Goal: Task Accomplishment & Management: Manage account settings

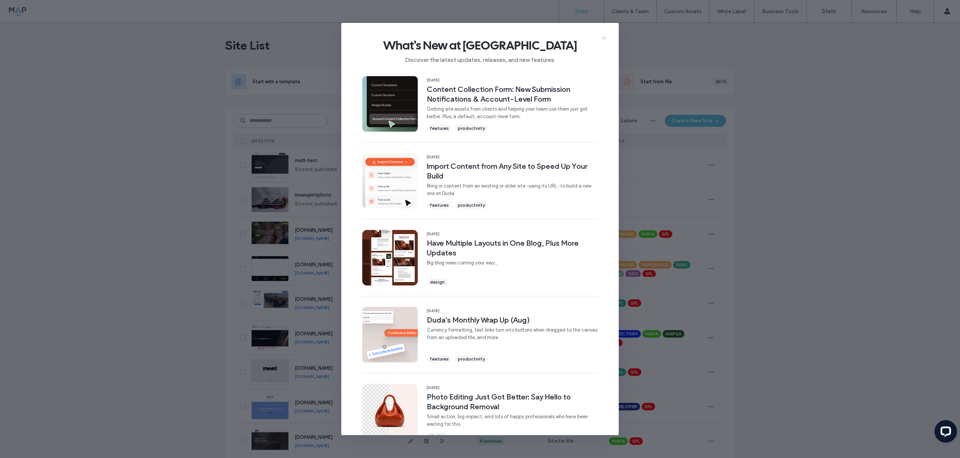
click at [606, 36] on icon at bounding box center [604, 38] width 6 height 6
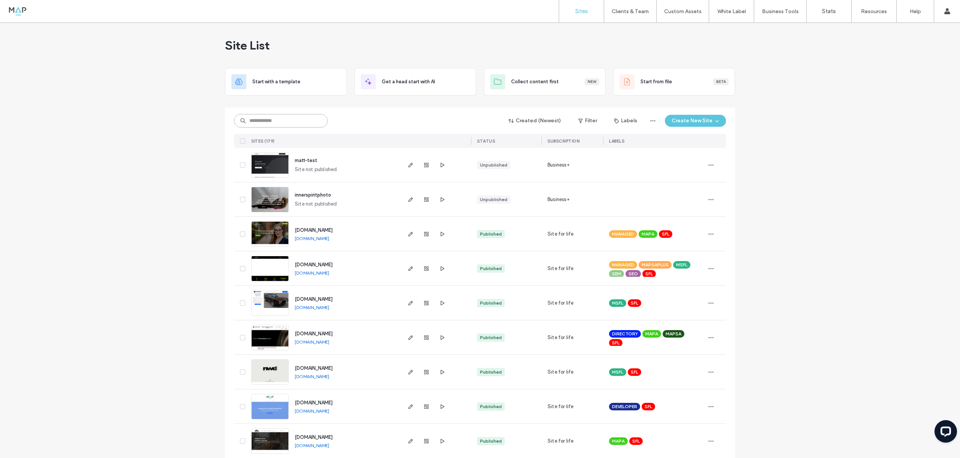
click at [272, 124] on input at bounding box center [281, 121] width 94 height 14
type input "***"
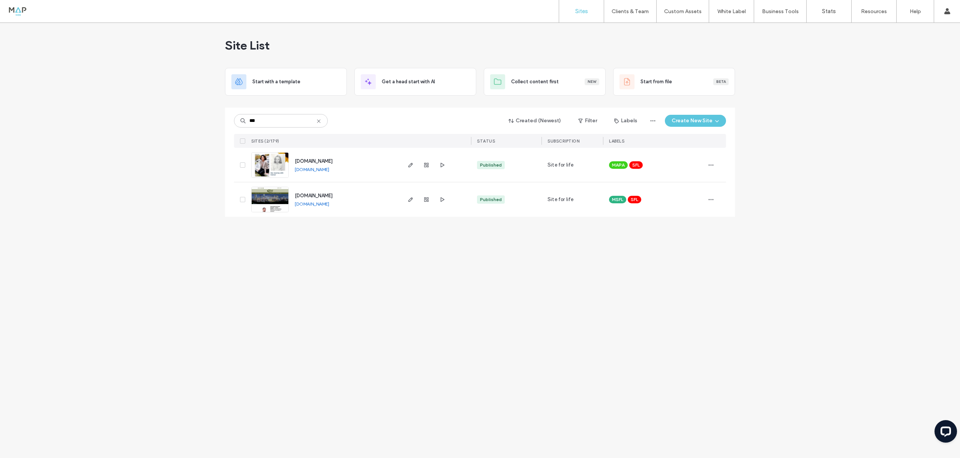
click at [272, 165] on img at bounding box center [270, 178] width 37 height 51
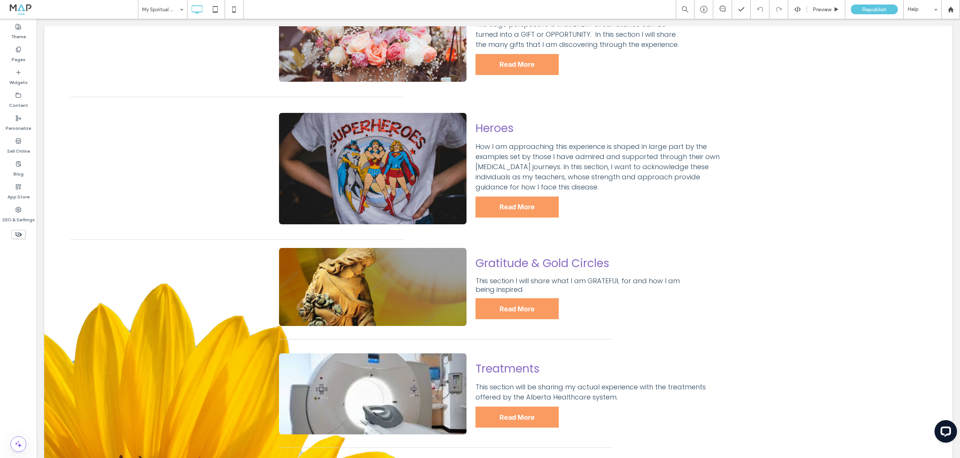
scroll to position [1250, 0]
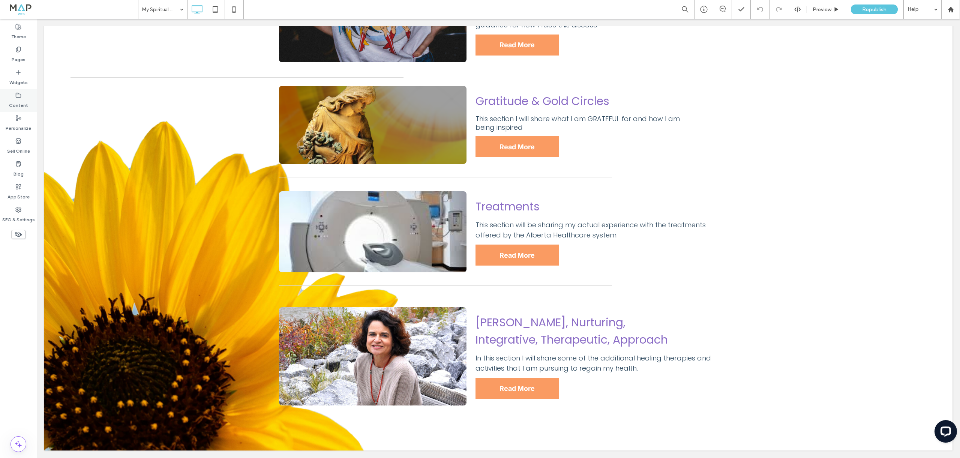
drag, startPoint x: 11, startPoint y: 50, endPoint x: 23, endPoint y: 109, distance: 61.0
click at [11, 50] on div "Pages" at bounding box center [18, 54] width 37 height 23
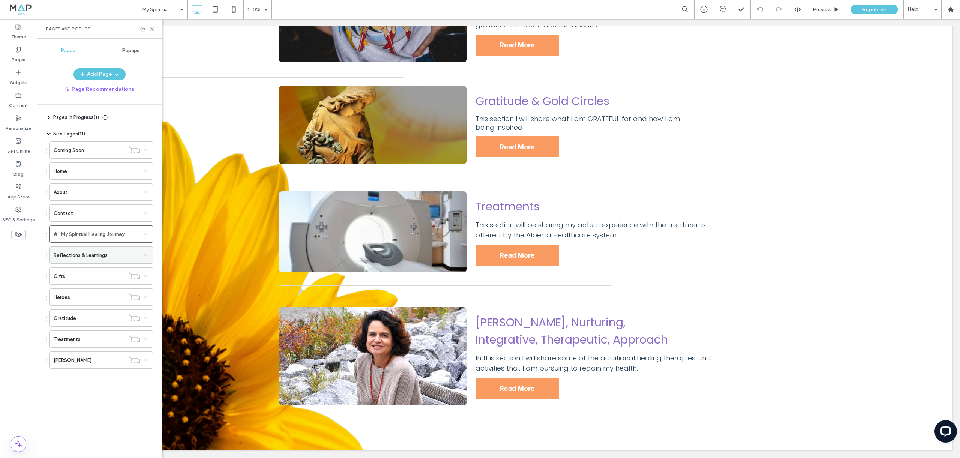
click at [100, 255] on label "Reflections & Learnings" at bounding box center [81, 255] width 54 height 13
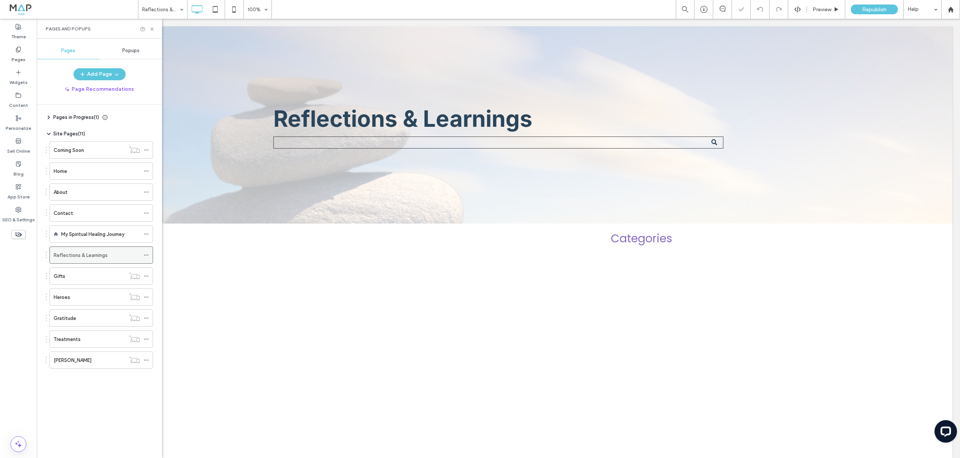
click at [146, 254] on icon at bounding box center [146, 254] width 5 height 5
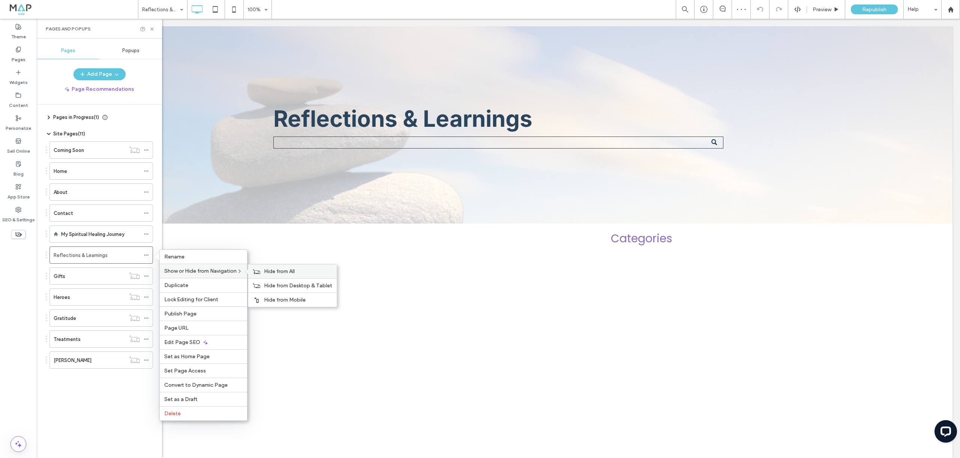
click at [278, 269] on span "Hide from All" at bounding box center [279, 271] width 31 height 6
click at [104, 400] on div "Pages in Progress ( 1 ) My Spiritual Healing Journey Site Pages ( 11 ) Coming S…" at bounding box center [104, 280] width 116 height 350
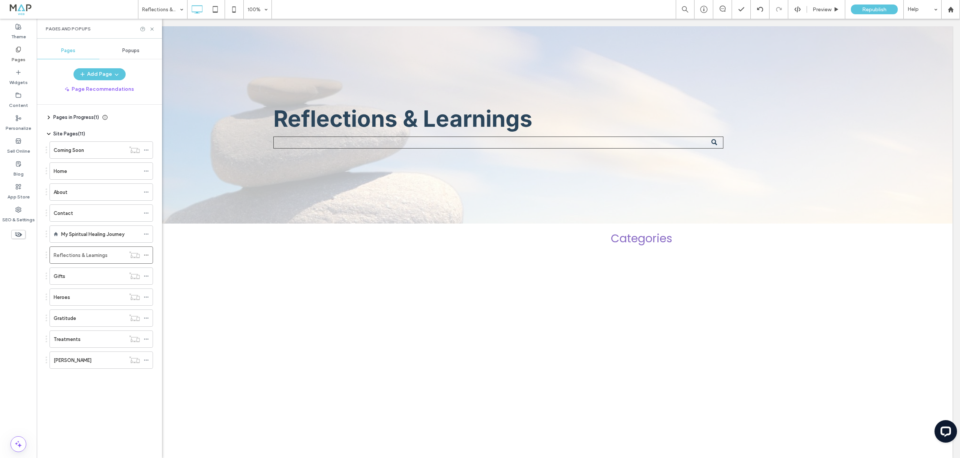
drag, startPoint x: 381, startPoint y: 287, endPoint x: 386, endPoint y: 290, distance: 5.7
click at [381, 287] on div "Reflections & Learnings Click To Paste Row Click To Paste Categories Click To P…" at bounding box center [498, 242] width 908 height 432
click at [75, 278] on div "Gifts" at bounding box center [90, 276] width 72 height 8
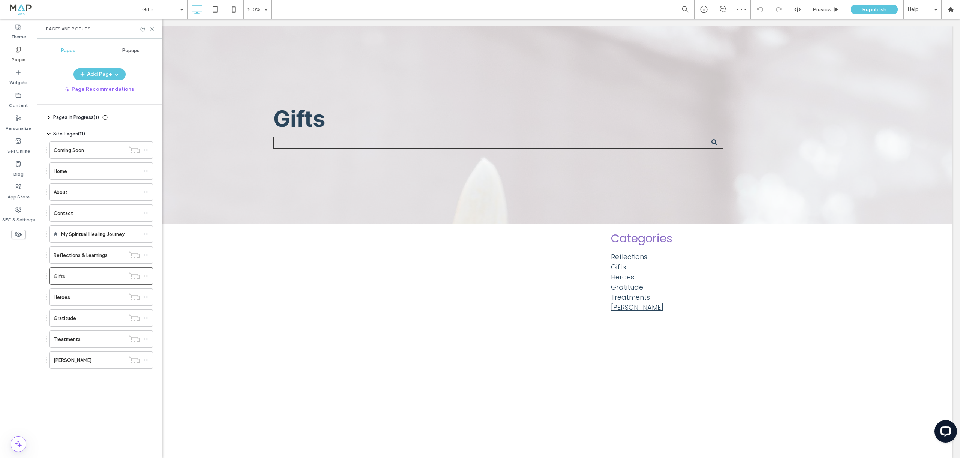
drag, startPoint x: 74, startPoint y: 300, endPoint x: 76, endPoint y: 306, distance: 6.5
click at [74, 300] on div "Heroes" at bounding box center [90, 297] width 72 height 8
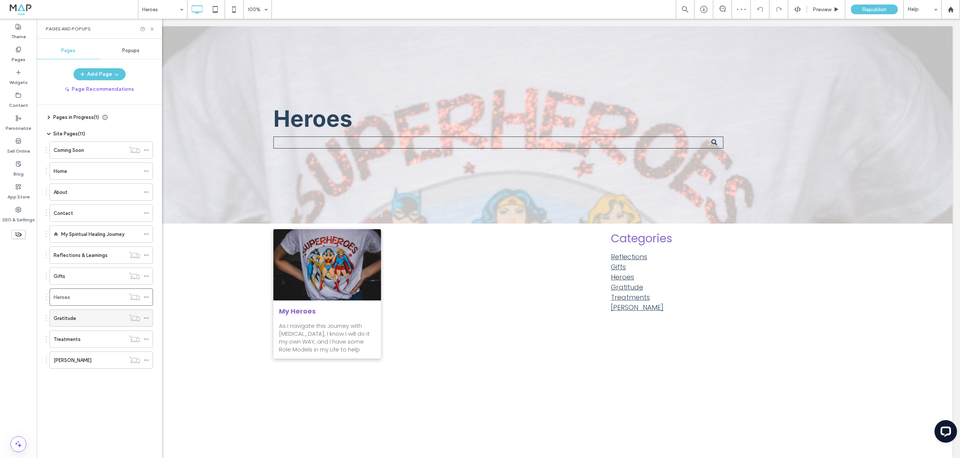
click at [66, 319] on label "Gratitude" at bounding box center [65, 318] width 23 height 13
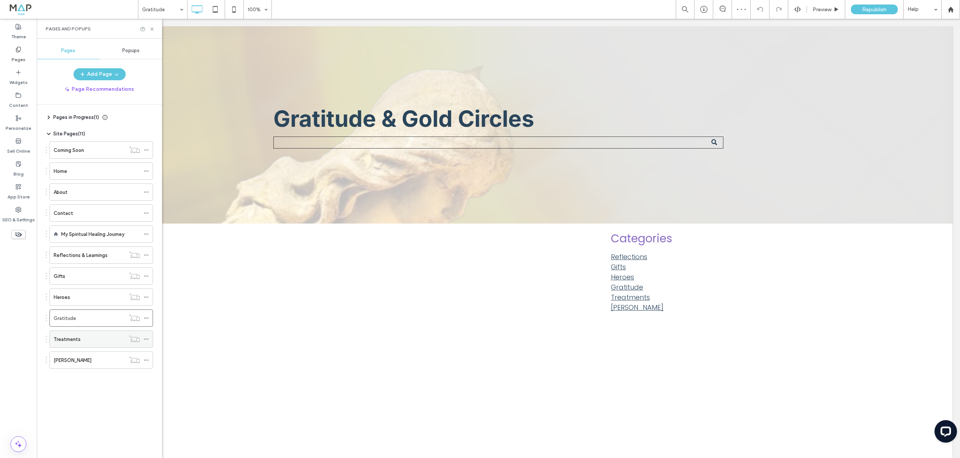
click at [74, 339] on label "Treatments" at bounding box center [67, 339] width 27 height 13
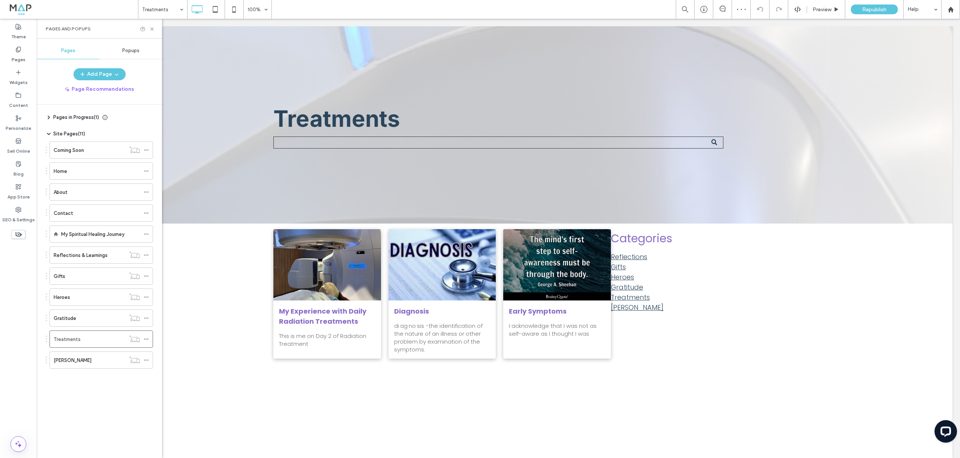
click at [74, 363] on div "Anita" at bounding box center [90, 360] width 72 height 8
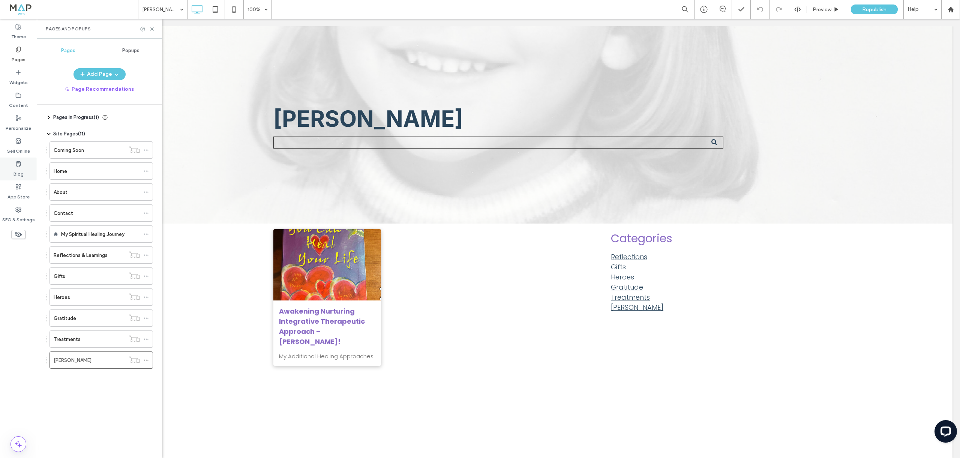
click at [24, 159] on div "Blog" at bounding box center [18, 169] width 37 height 23
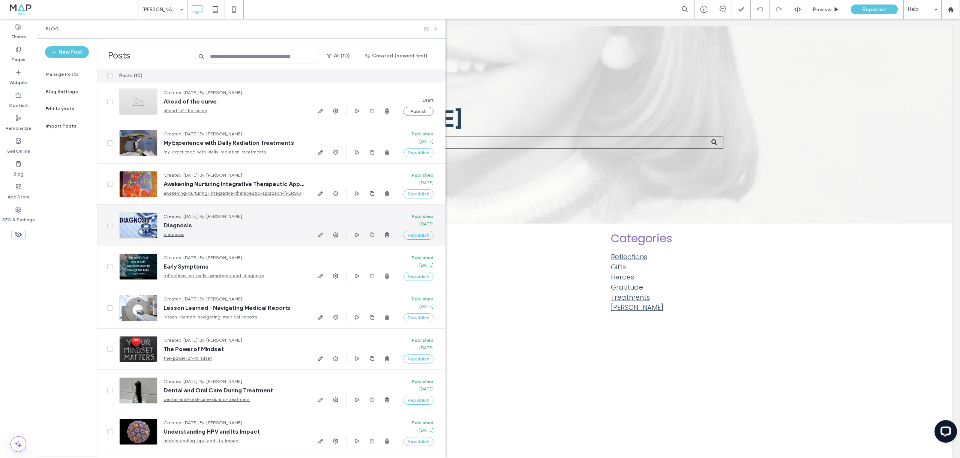
scroll to position [39, 0]
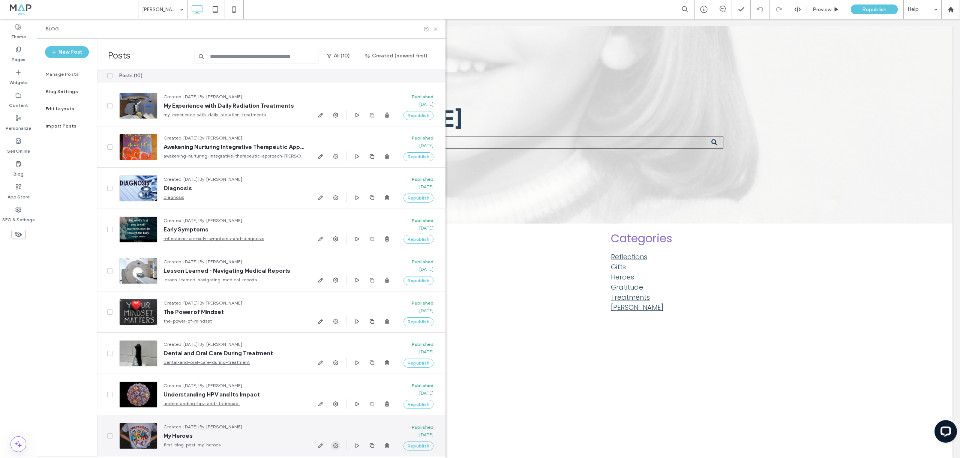
click at [336, 446] on icon "button" at bounding box center [336, 446] width 6 height 6
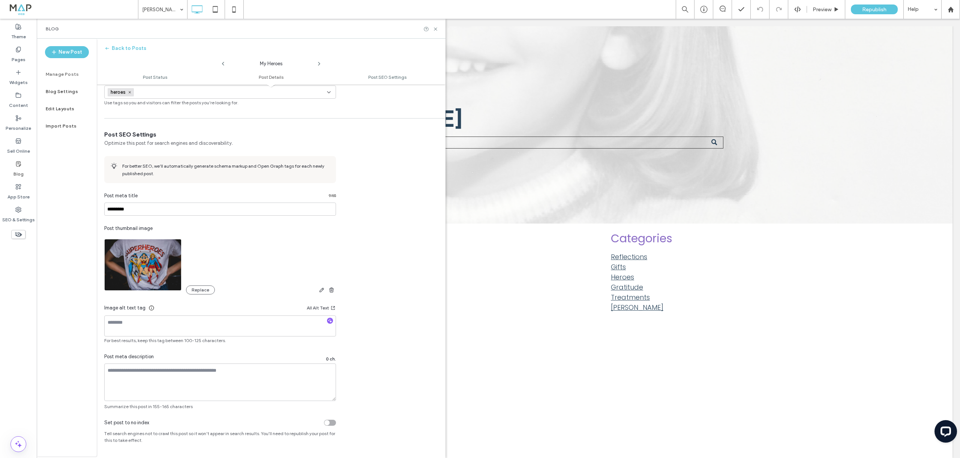
scroll to position [0, 0]
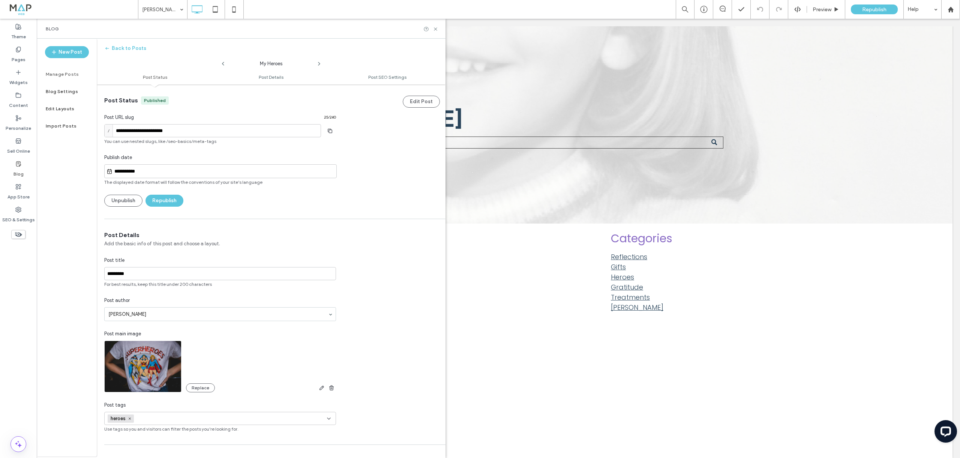
click at [320, 64] on icon at bounding box center [319, 64] width 6 height 6
type input "**********"
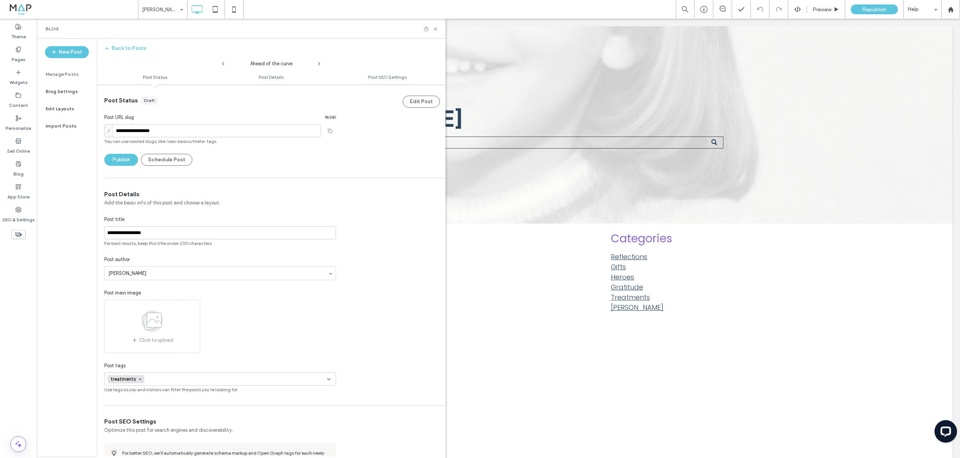
click at [222, 63] on icon at bounding box center [223, 64] width 6 height 6
type input "**********"
type input "*********"
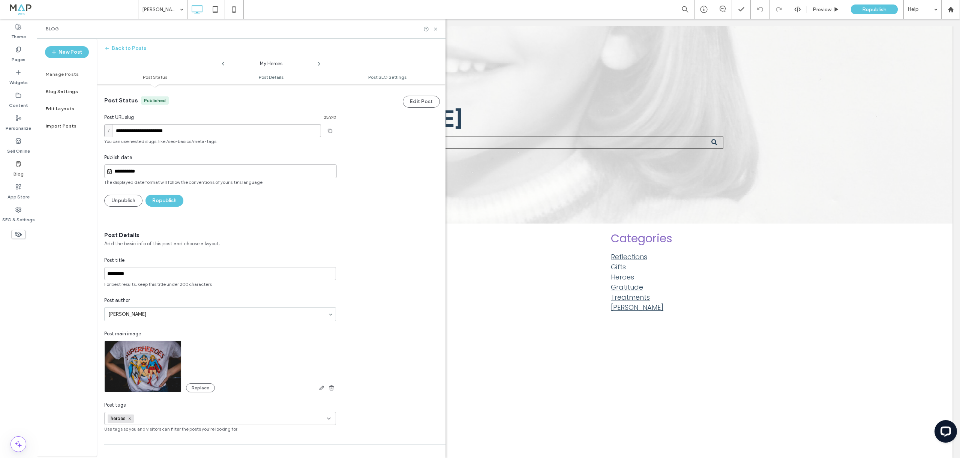
drag, startPoint x: 135, startPoint y: 130, endPoint x: 112, endPoint y: 129, distance: 22.9
click at [112, 129] on div "**********" at bounding box center [212, 130] width 217 height 13
drag, startPoint x: 170, startPoint y: 195, endPoint x: 188, endPoint y: 194, distance: 18.0
click at [170, 195] on button "Republish" at bounding box center [165, 201] width 38 height 12
click at [225, 63] on icon at bounding box center [223, 64] width 6 height 6
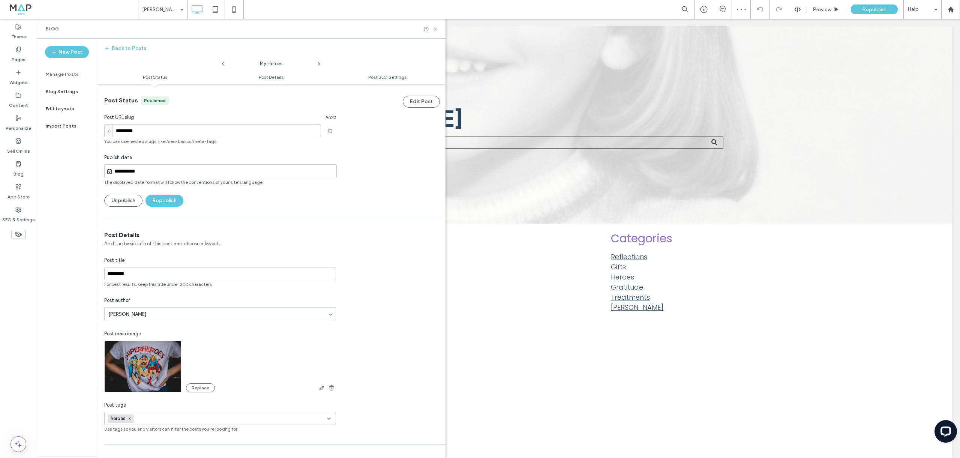
type input "**********"
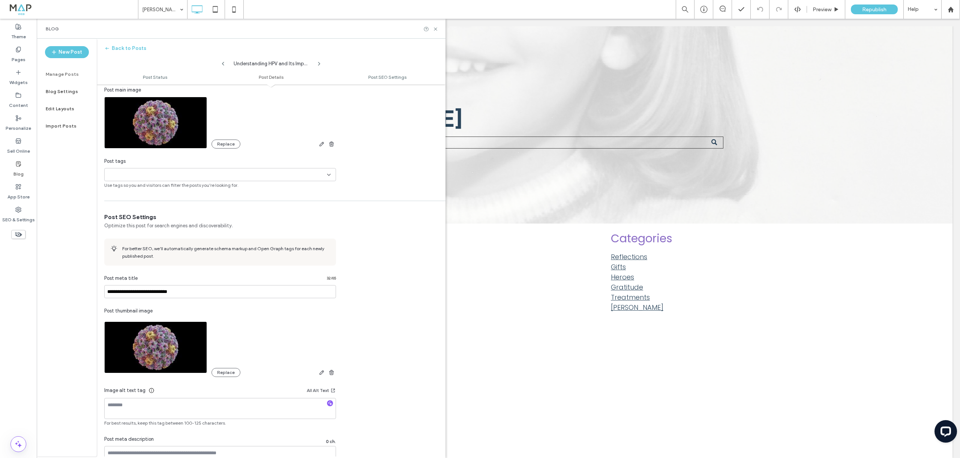
scroll to position [237, 0]
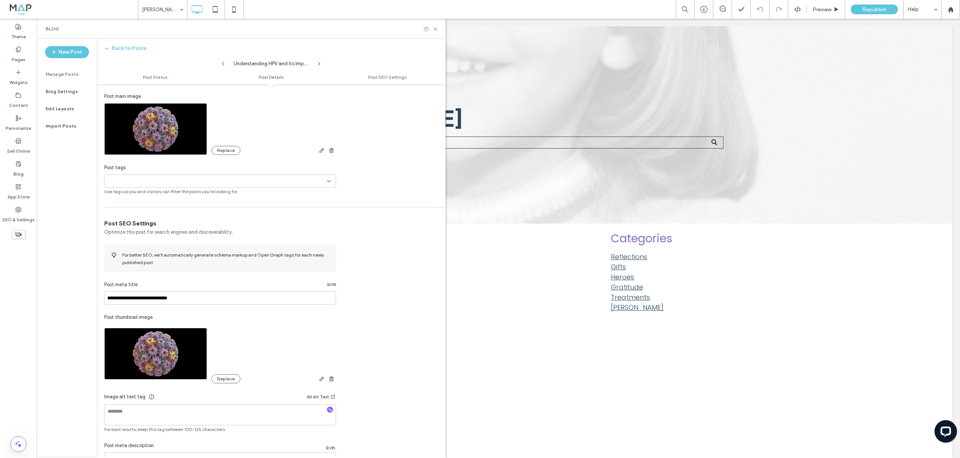
click at [327, 180] on icon at bounding box center [329, 181] width 6 height 6
click at [402, 209] on div "**********" at bounding box center [271, 196] width 349 height 698
click at [62, 70] on div "Manage Posts" at bounding box center [67, 74] width 60 height 17
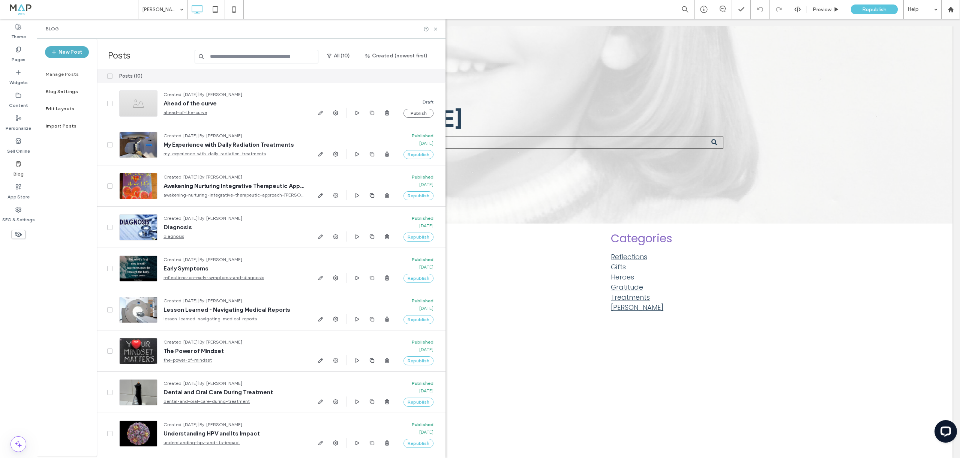
click at [67, 55] on button "New Post" at bounding box center [67, 52] width 44 height 12
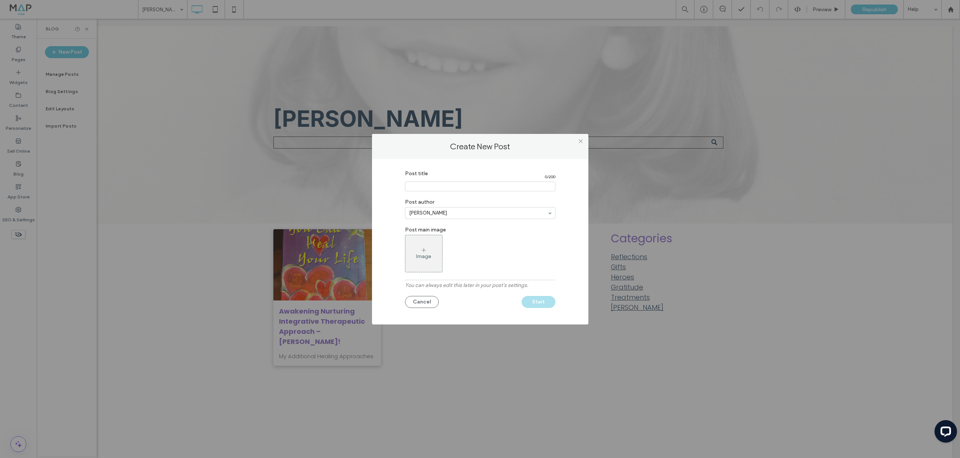
click at [425, 184] on input "Post title" at bounding box center [480, 187] width 150 height 10
type input "*****"
click at [428, 246] on div "Image" at bounding box center [423, 253] width 37 height 35
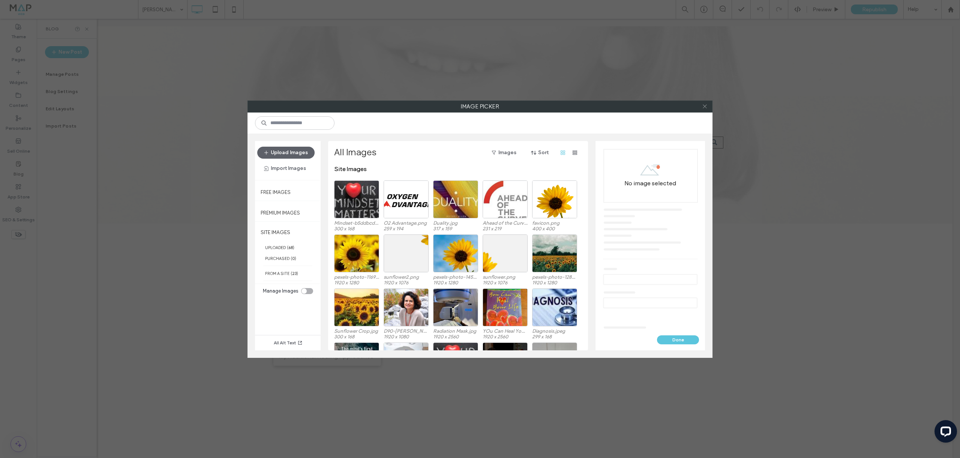
click at [705, 107] on icon at bounding box center [705, 107] width 6 height 6
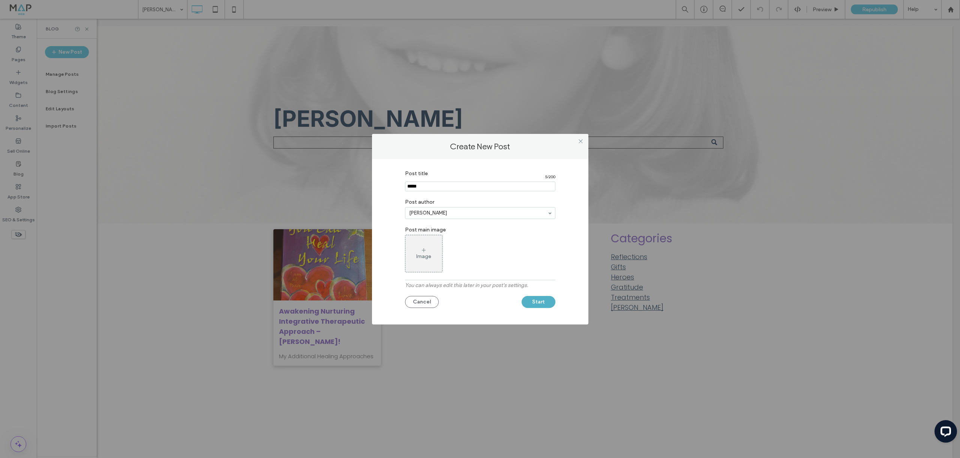
click at [536, 303] on button "Start" at bounding box center [539, 302] width 34 height 12
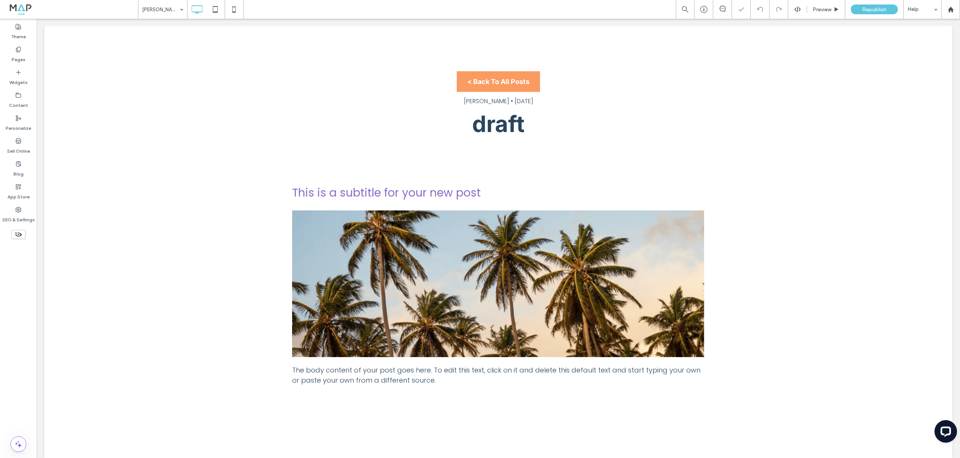
scroll to position [0, 0]
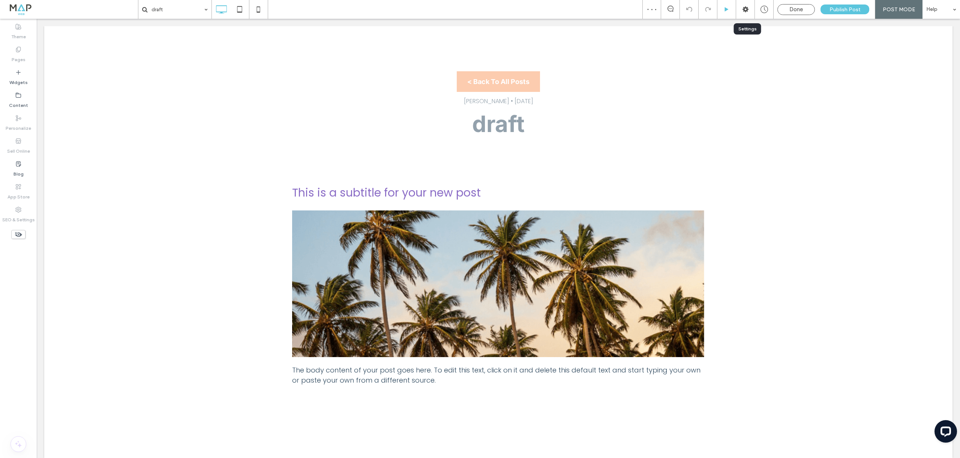
drag, startPoint x: 750, startPoint y: 2, endPoint x: 726, endPoint y: 17, distance: 28.3
click at [750, 2] on div at bounding box center [745, 9] width 19 height 19
click at [748, 10] on use at bounding box center [746, 9] width 6 height 6
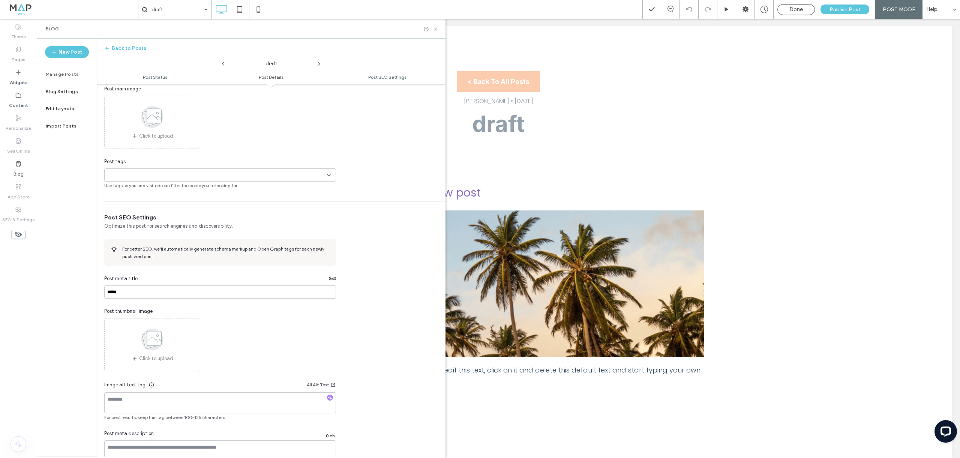
scroll to position [219, 0]
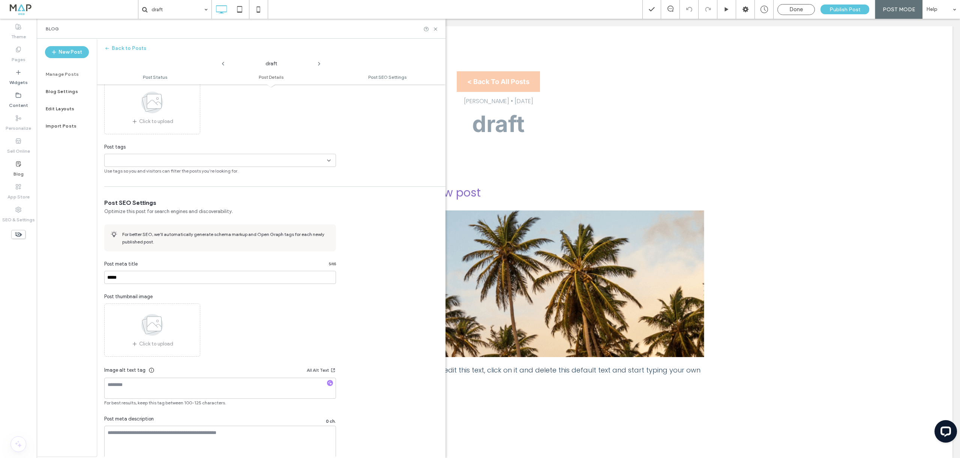
click at [132, 158] on input at bounding box center [134, 161] width 52 height 6
type input "**********"
click at [214, 176] on button "Add new tag" at bounding box center [220, 174] width 43 height 9
click at [163, 158] on input at bounding box center [173, 161] width 52 height 6
type input "*"
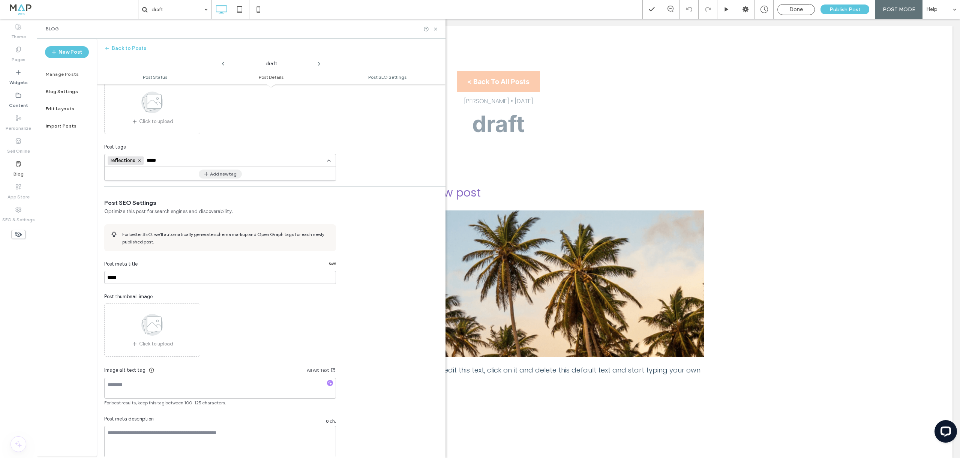
type input "*****"
click at [214, 174] on button "Add new tag" at bounding box center [220, 174] width 43 height 9
click at [191, 159] on input at bounding box center [197, 161] width 52 height 6
type input "*********"
click at [212, 170] on button "Add new tag" at bounding box center [220, 174] width 43 height 9
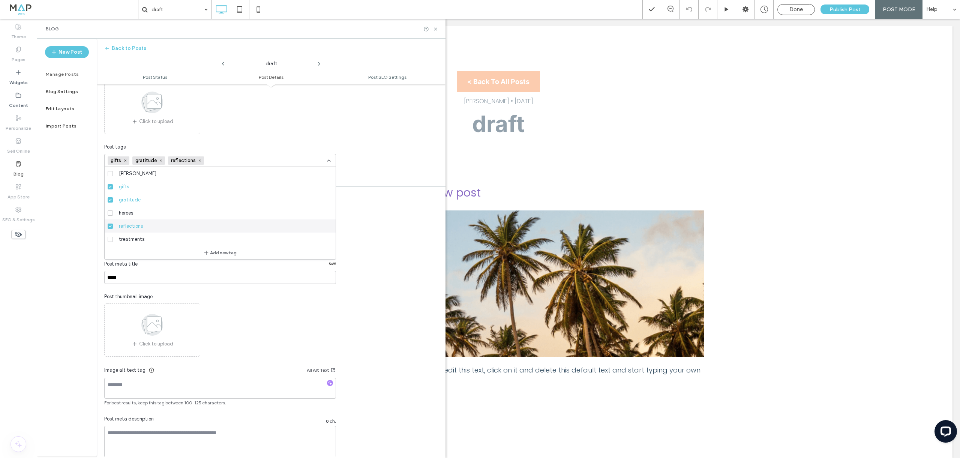
click at [388, 225] on div "Post SEO Settings Optimize this post for search engines and discoverability. Fo…" at bounding box center [271, 335] width 349 height 273
click at [321, 117] on div "Click to upload" at bounding box center [220, 107] width 232 height 53
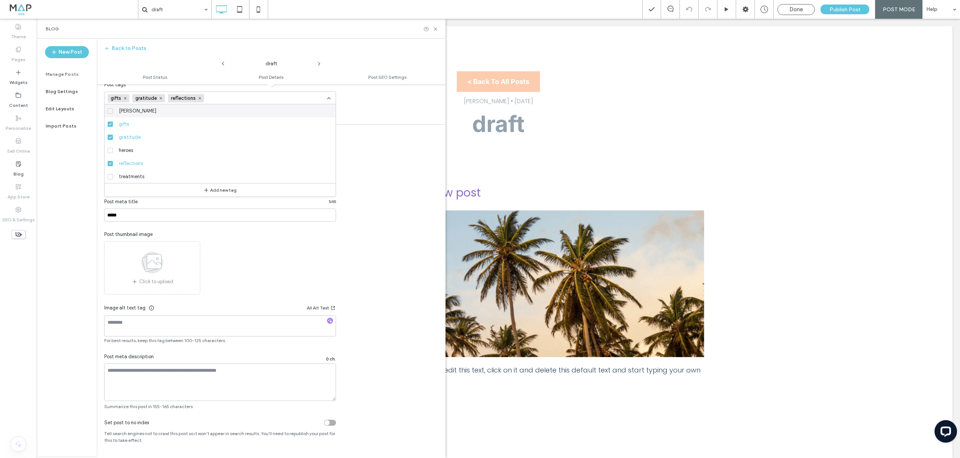
scroll to position [0, 0]
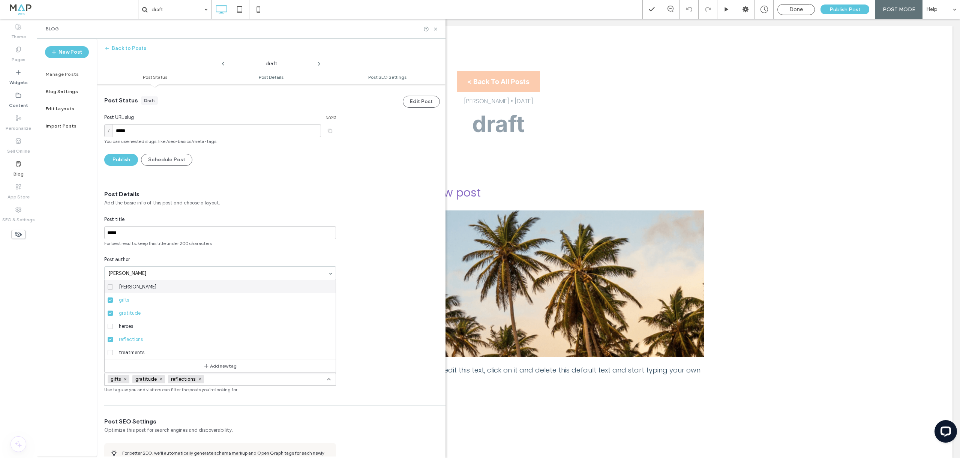
click at [230, 183] on div "Edit Post Post Status Draft Post URL slug 5 / 240 / ***** You can use nested sl…" at bounding box center [271, 410] width 349 height 652
click at [121, 158] on button "Publish" at bounding box center [121, 160] width 34 height 12
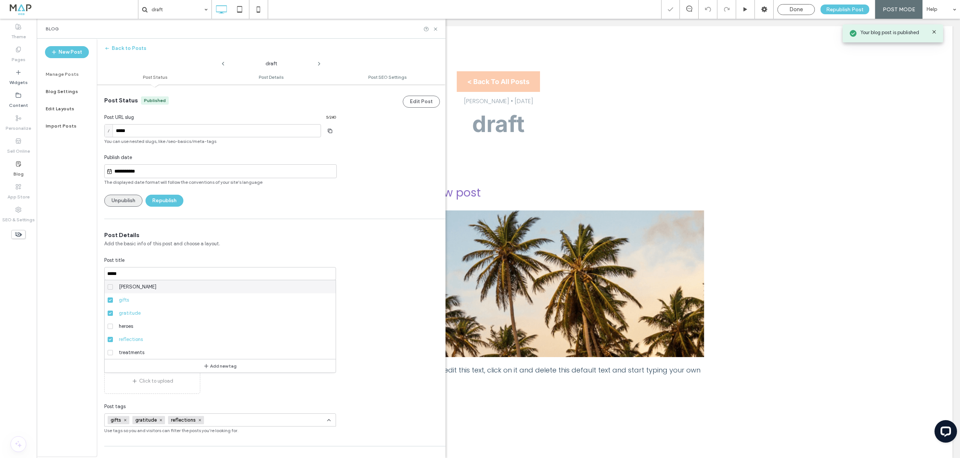
click at [120, 203] on button "Unpublish" at bounding box center [123, 201] width 38 height 12
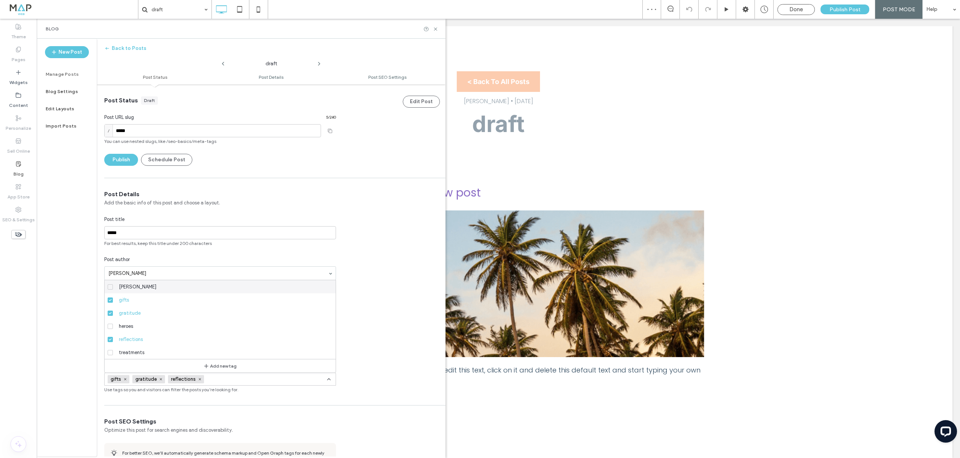
click at [69, 73] on label "Manage Posts" at bounding box center [62, 74] width 33 height 5
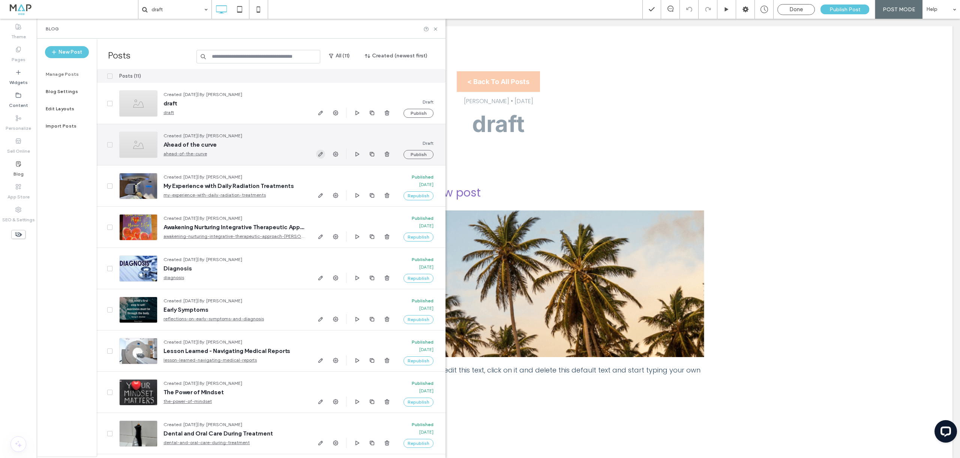
click at [321, 153] on icon "button" at bounding box center [321, 154] width 6 height 6
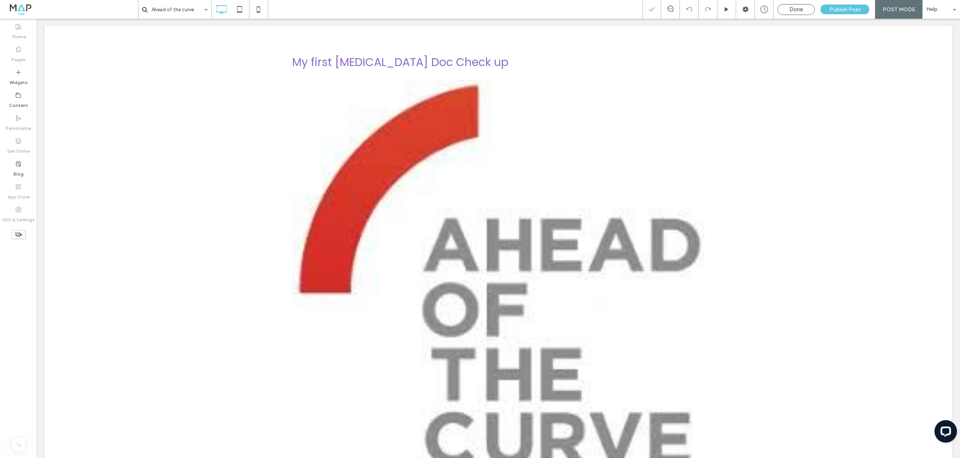
scroll to position [226, 0]
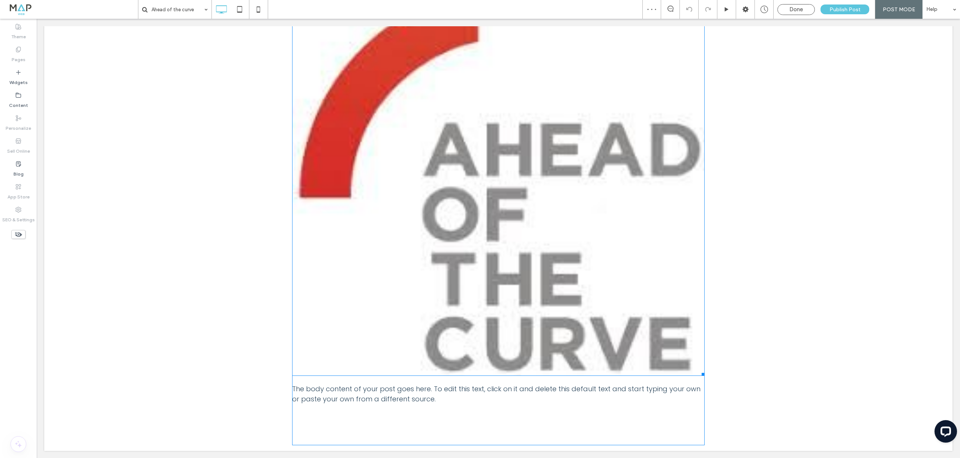
click at [581, 163] on img at bounding box center [498, 180] width 413 height 391
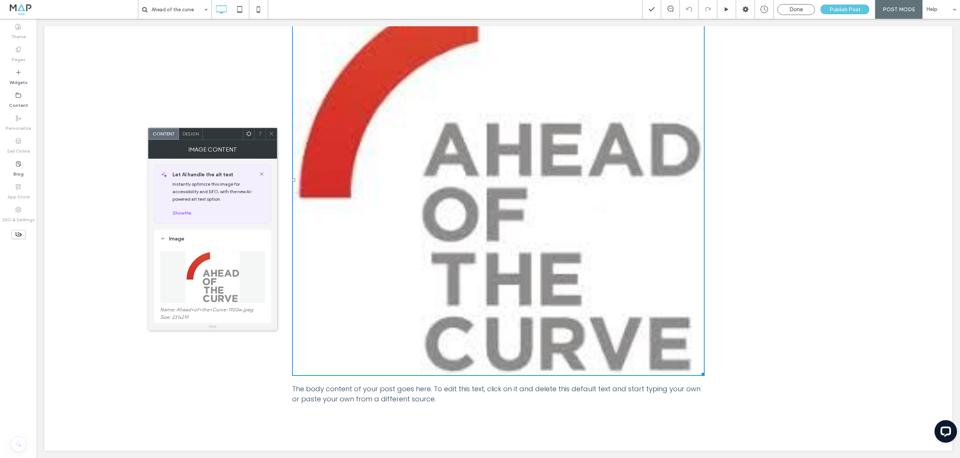
drag, startPoint x: 273, startPoint y: 135, endPoint x: 570, endPoint y: 322, distance: 351.3
click at [273, 135] on icon at bounding box center [272, 134] width 6 height 6
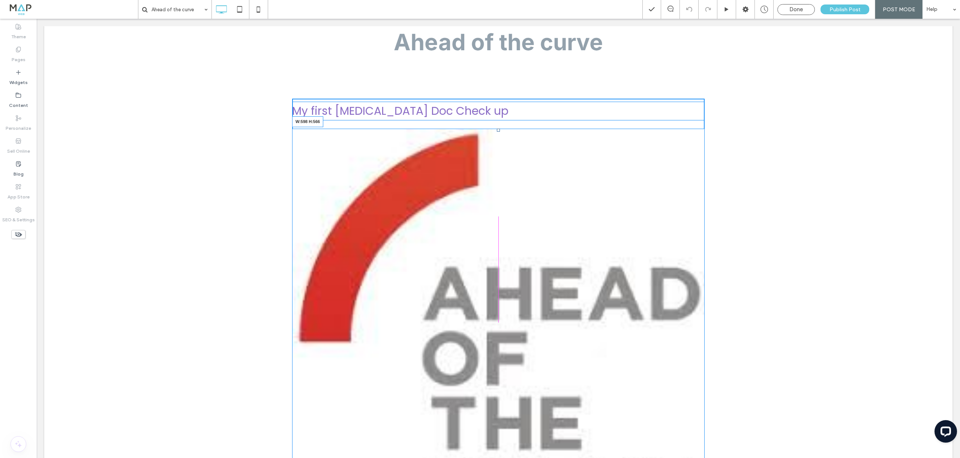
scroll to position [0, 0]
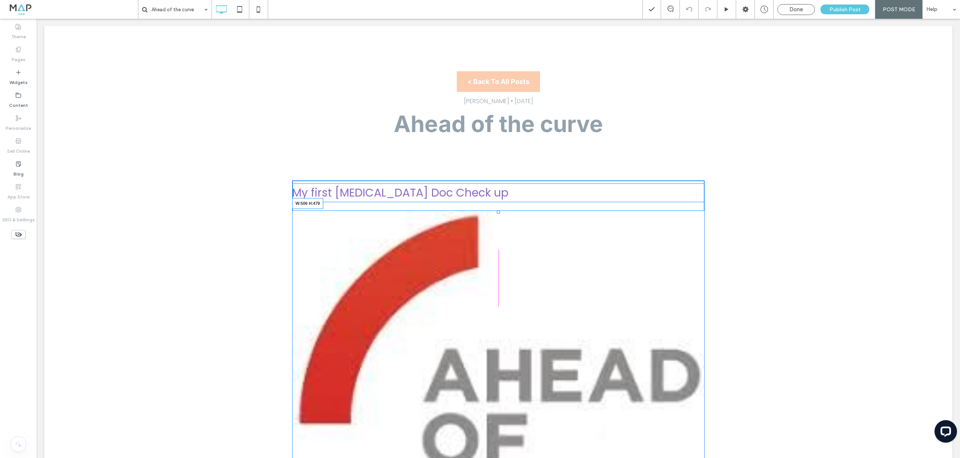
drag, startPoint x: 703, startPoint y: 374, endPoint x: 591, endPoint y: 288, distance: 141.4
click at [591, 288] on div "W:506 H:479" at bounding box center [498, 405] width 413 height 391
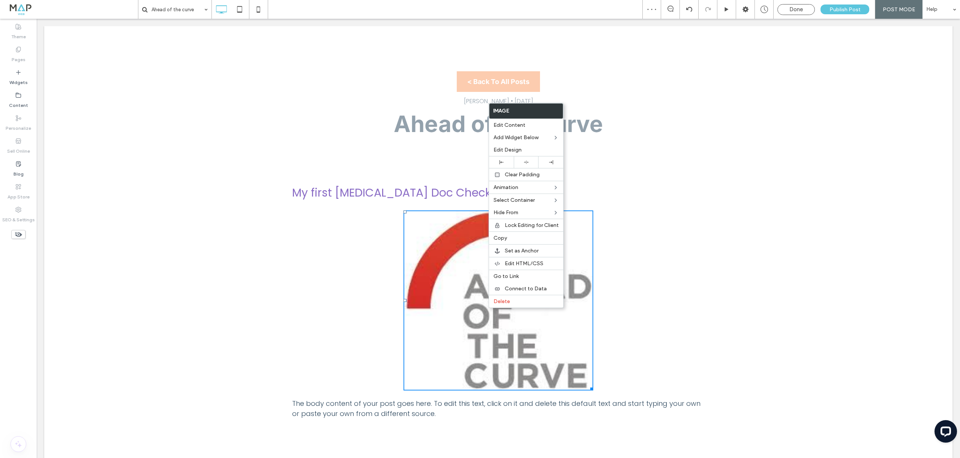
drag, startPoint x: 501, startPoint y: 161, endPoint x: 749, endPoint y: 167, distance: 247.6
click at [501, 161] on icon at bounding box center [502, 162] width 4 height 4
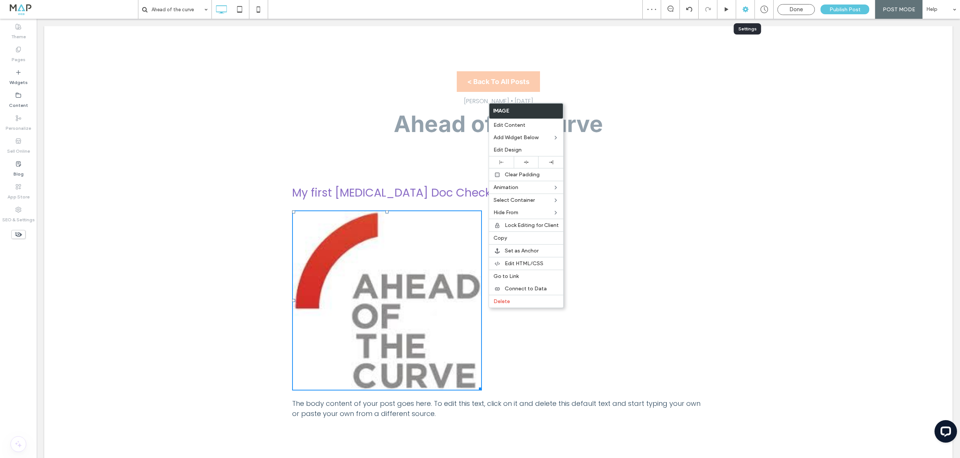
click at [744, 10] on icon at bounding box center [746, 10] width 8 height 8
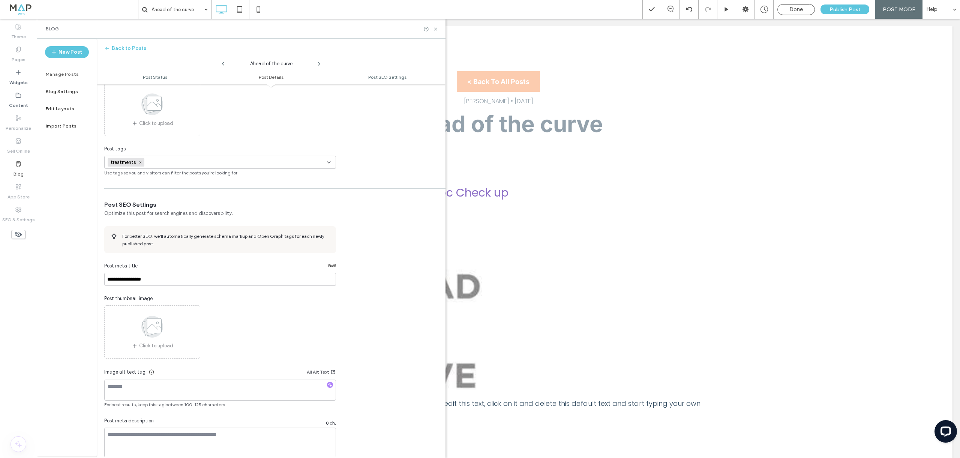
scroll to position [281, 0]
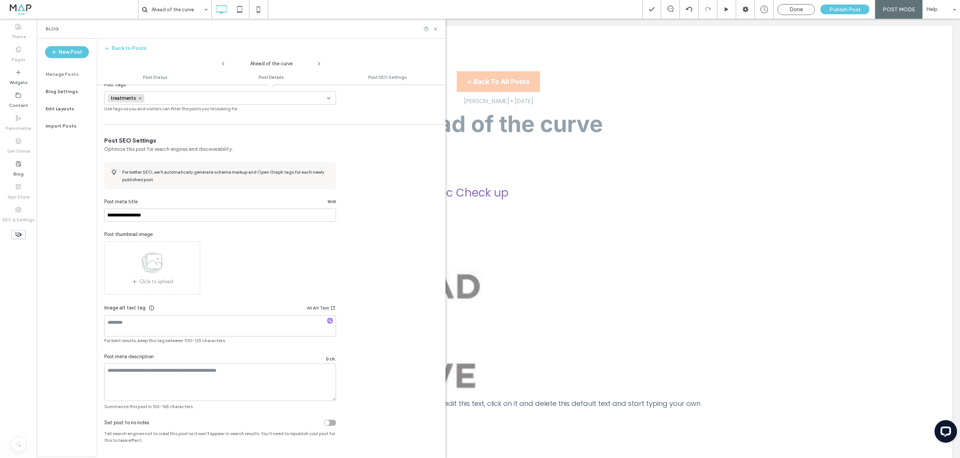
click at [329, 98] on use at bounding box center [328, 99] width 3 height 2
click at [373, 146] on div "**********" at bounding box center [271, 273] width 349 height 273
drag, startPoint x: 794, startPoint y: 12, endPoint x: 773, endPoint y: 6, distance: 22.2
click at [794, 12] on span "Done" at bounding box center [796, 9] width 14 height 7
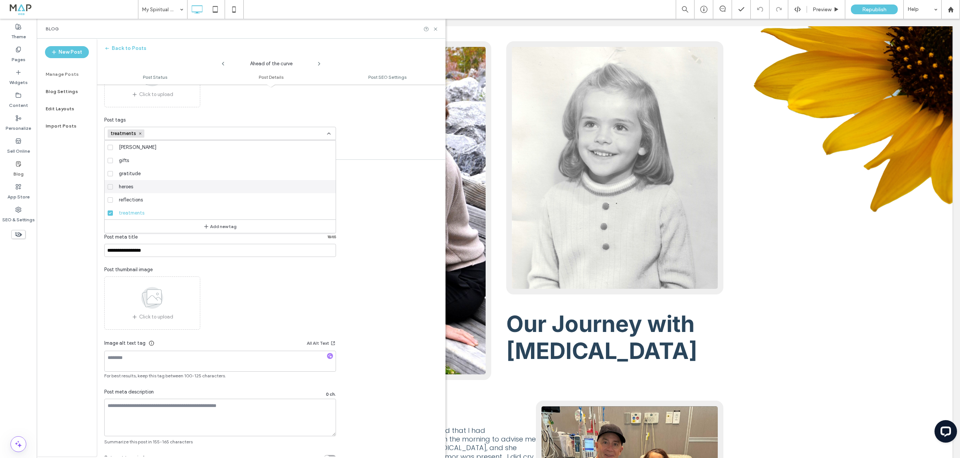
scroll to position [245, 0]
click at [192, 299] on div "Click to upload" at bounding box center [152, 303] width 96 height 53
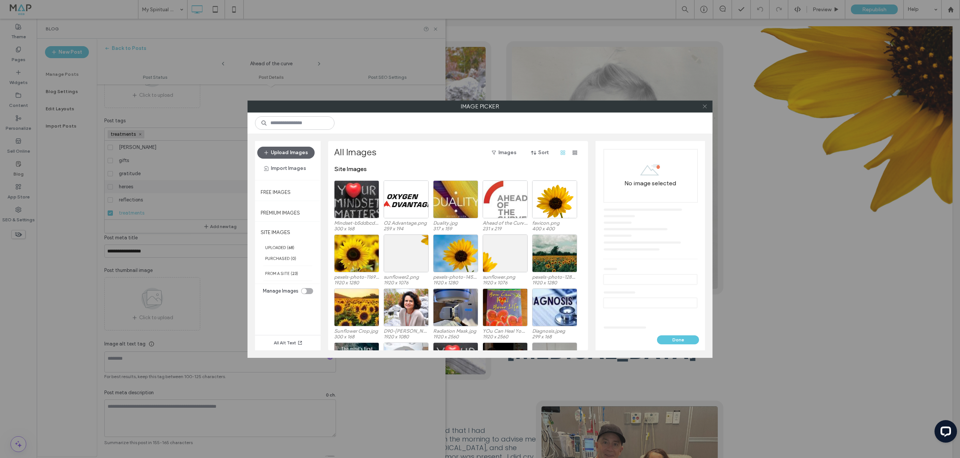
click at [702, 108] on icon at bounding box center [705, 107] width 6 height 6
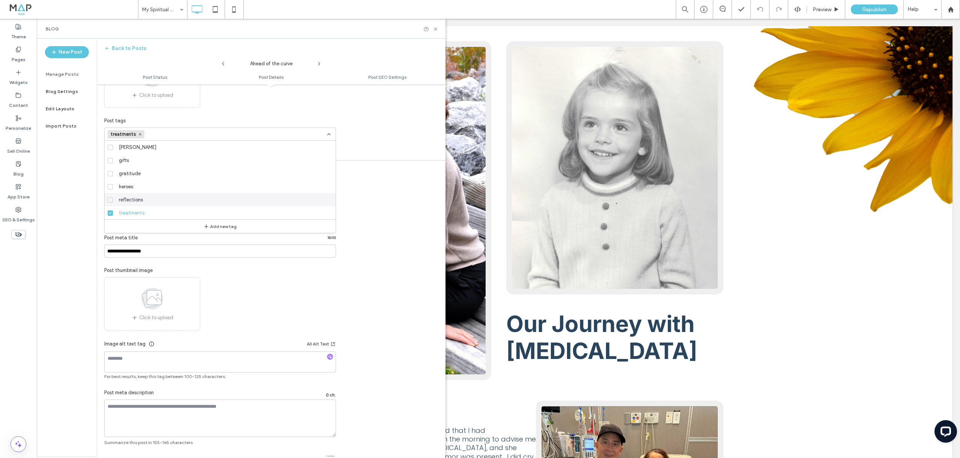
drag, startPoint x: 170, startPoint y: 305, endPoint x: 174, endPoint y: 305, distance: 4.1
click at [174, 305] on div "Click to upload" at bounding box center [152, 303] width 96 height 53
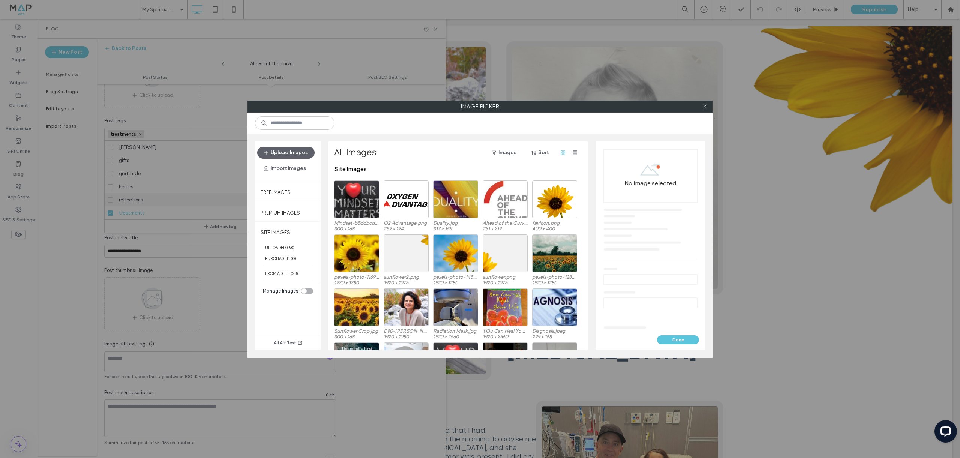
drag, startPoint x: 705, startPoint y: 106, endPoint x: 780, endPoint y: 86, distance: 77.3
click at [705, 106] on icon at bounding box center [705, 107] width 6 height 6
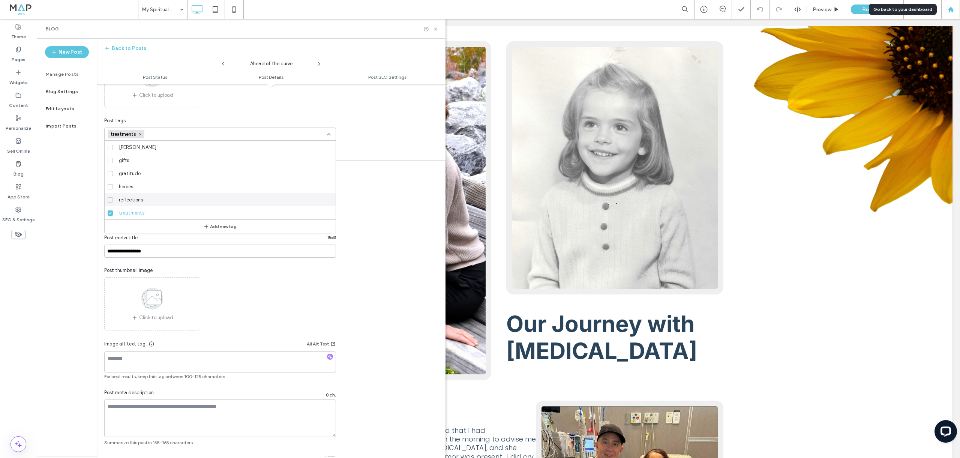
click at [950, 11] on use at bounding box center [951, 9] width 6 height 6
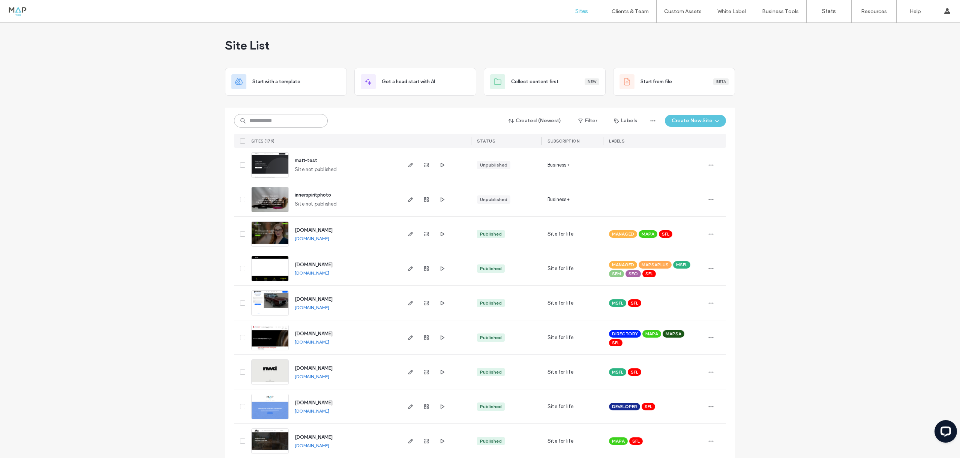
click at [307, 120] on input at bounding box center [281, 121] width 94 height 14
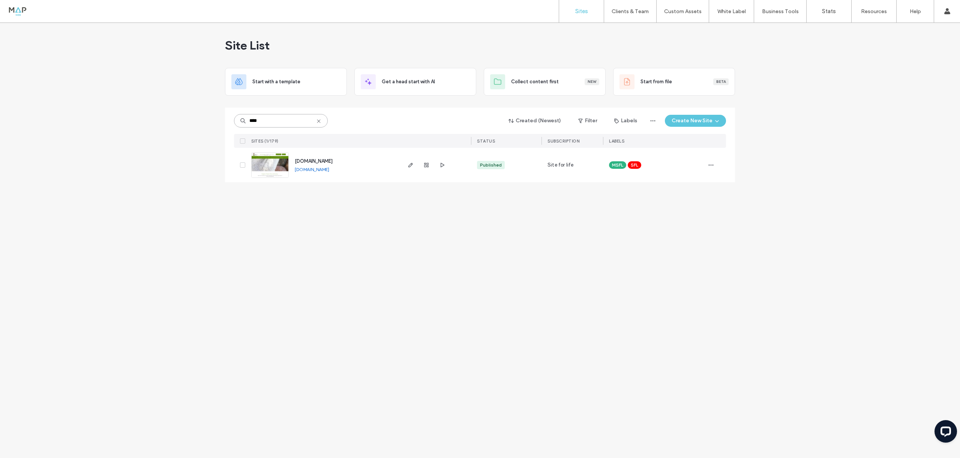
type input "****"
drag, startPoint x: 267, startPoint y: 167, endPoint x: 277, endPoint y: 173, distance: 11.3
click at [267, 167] on img at bounding box center [270, 178] width 37 height 51
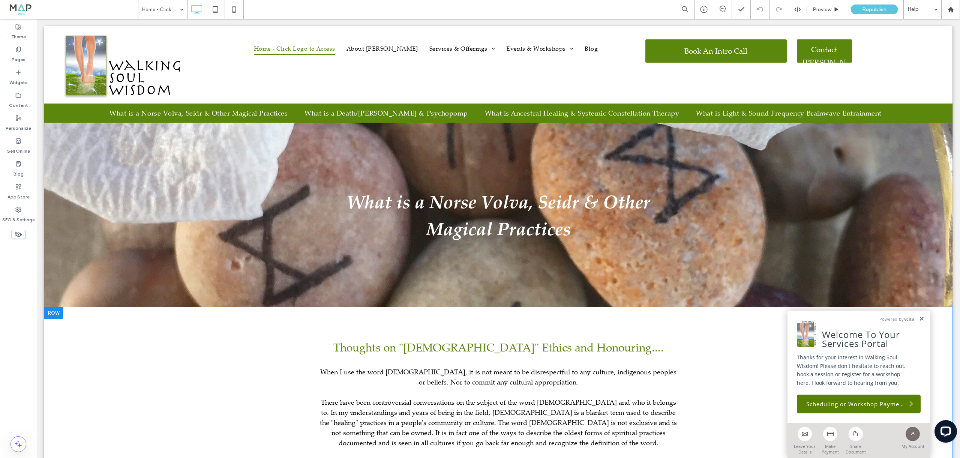
scroll to position [1379, 0]
drag, startPoint x: 922, startPoint y: 319, endPoint x: 948, endPoint y: 342, distance: 35.1
click at [922, 319] on link at bounding box center [922, 319] width 6 height 6
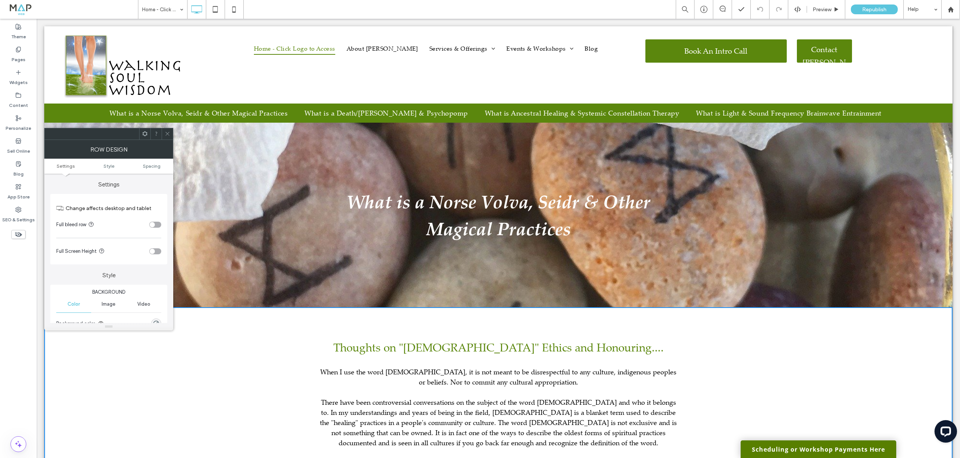
click at [165, 133] on icon at bounding box center [168, 134] width 6 height 6
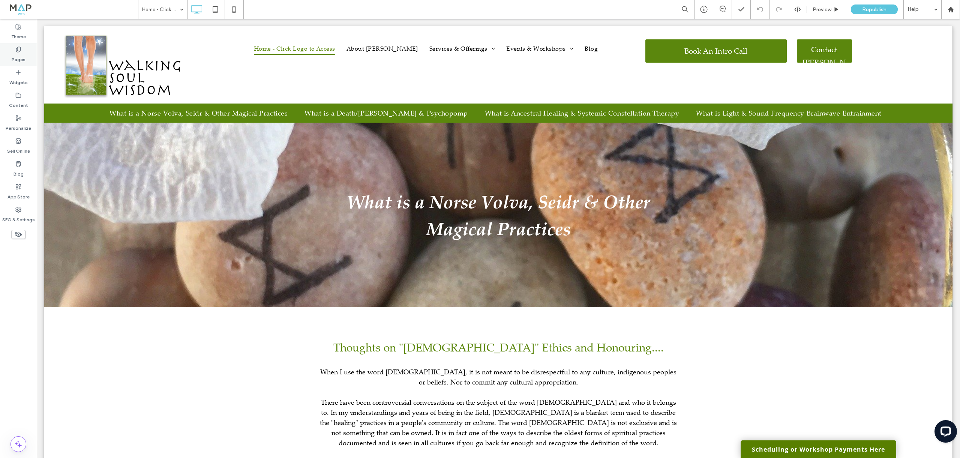
scroll to position [893, 0]
click at [26, 62] on div "Pages" at bounding box center [18, 54] width 37 height 23
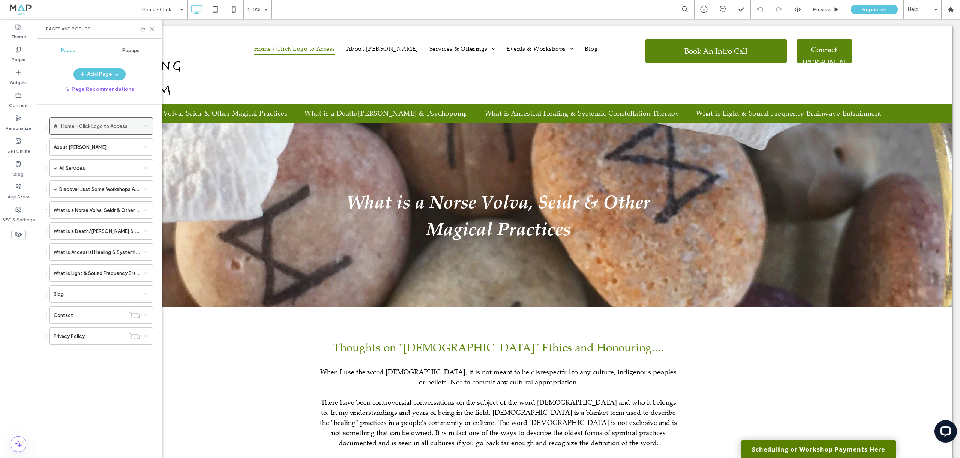
click at [78, 125] on label "Home - Click Logo to Access" at bounding box center [94, 126] width 66 height 13
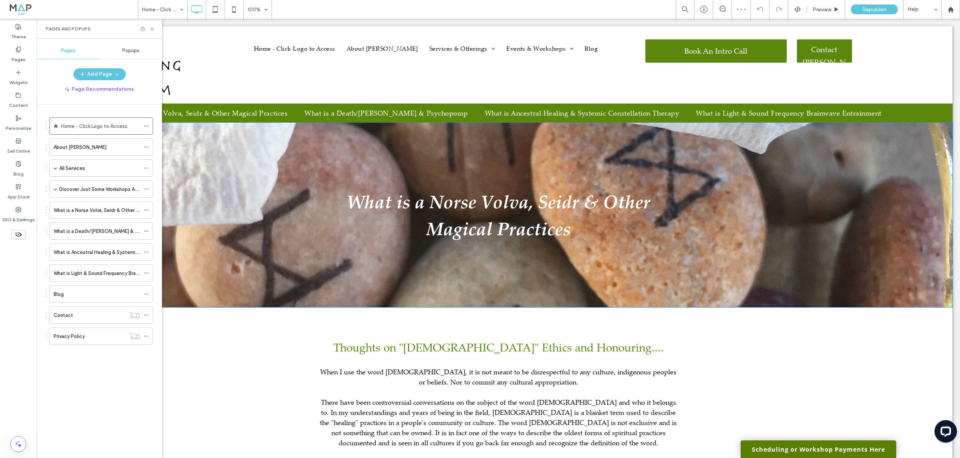
scroll to position [0, 0]
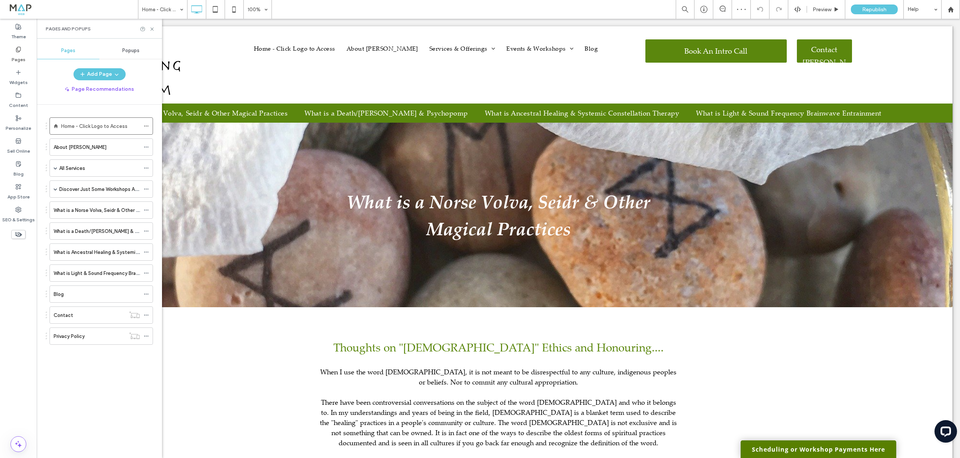
click at [21, 237] on icon at bounding box center [18, 234] width 8 height 8
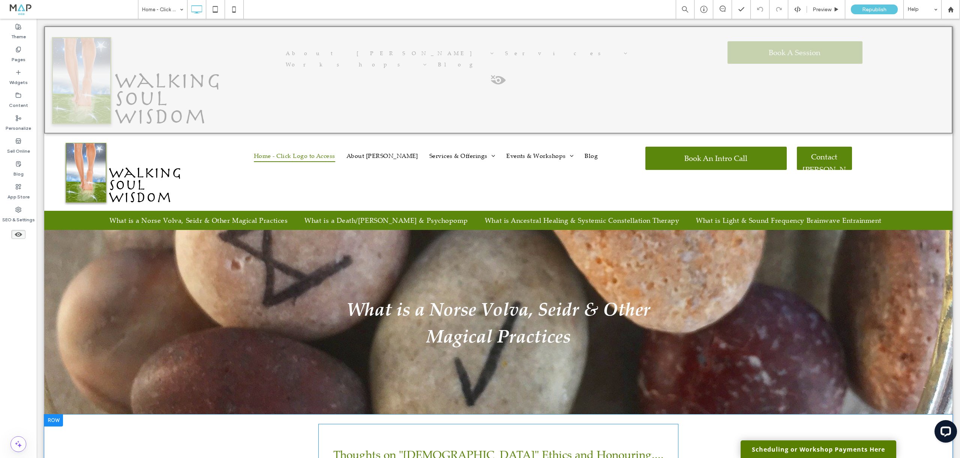
scroll to position [1379, 0]
click at [35, 56] on div "Pages" at bounding box center [18, 54] width 37 height 23
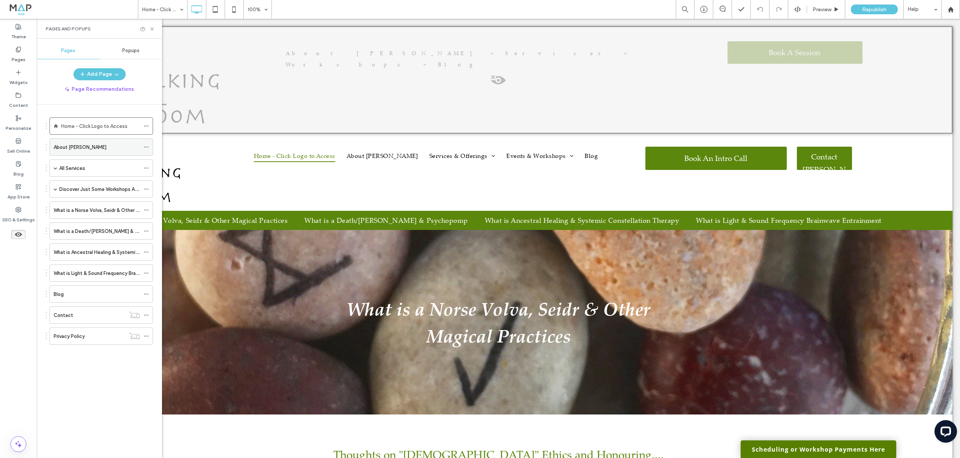
click at [78, 145] on label "About Wanda" at bounding box center [80, 147] width 53 height 13
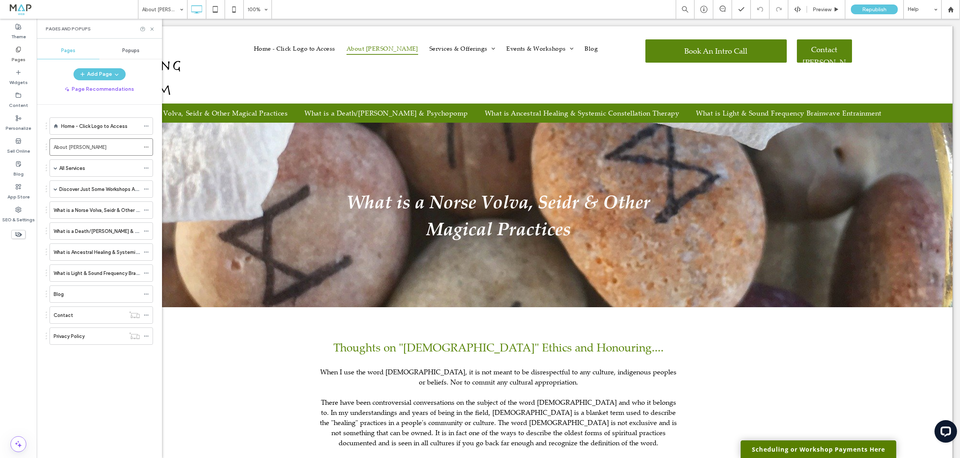
scroll to position [1974, 0]
drag, startPoint x: 957, startPoint y: 237, endPoint x: 65, endPoint y: 24, distance: 916.8
click at [21, 237] on icon at bounding box center [18, 234] width 8 height 8
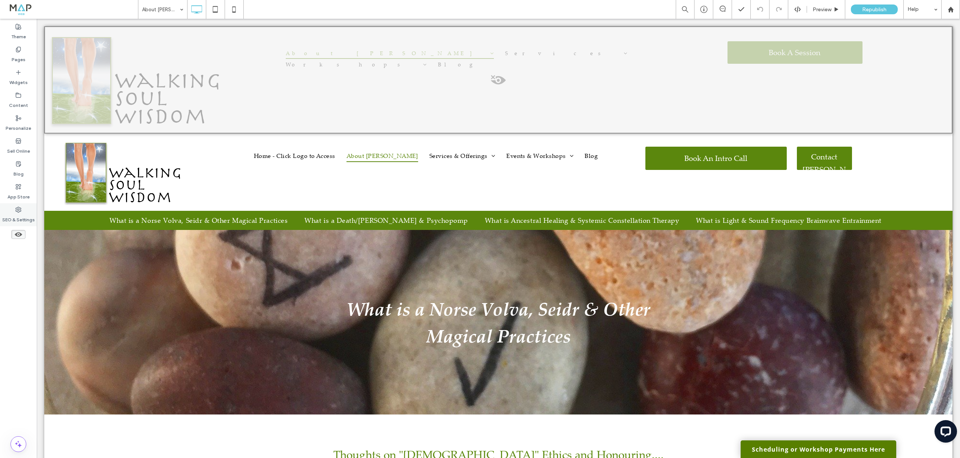
click at [13, 217] on label "SEO & Settings" at bounding box center [18, 218] width 33 height 11
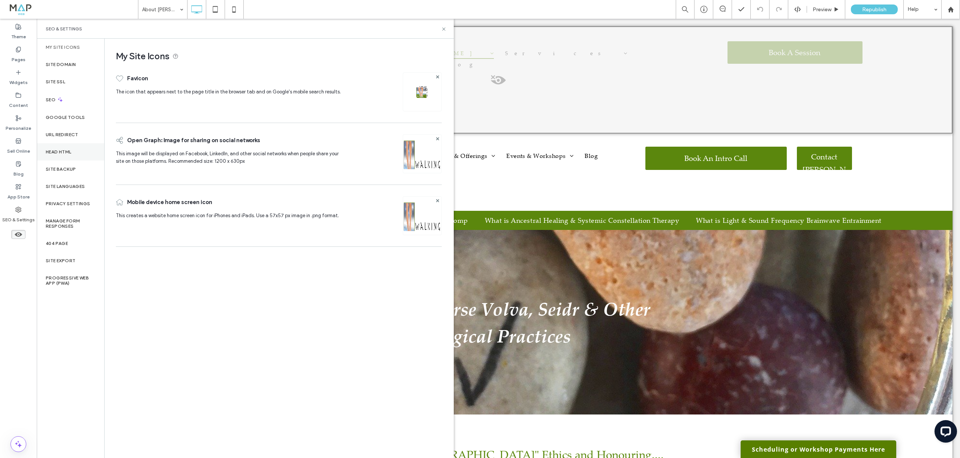
click at [67, 156] on div "Head HTML" at bounding box center [71, 151] width 68 height 17
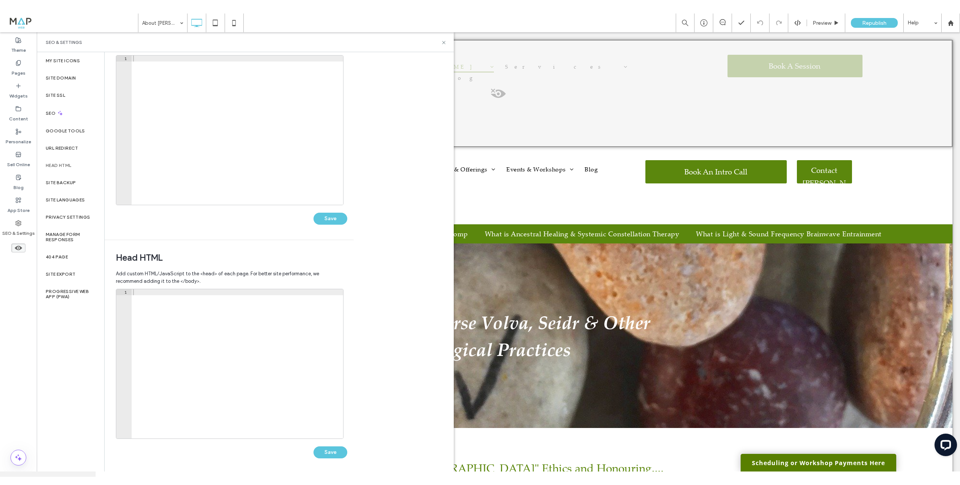
scroll to position [0, 0]
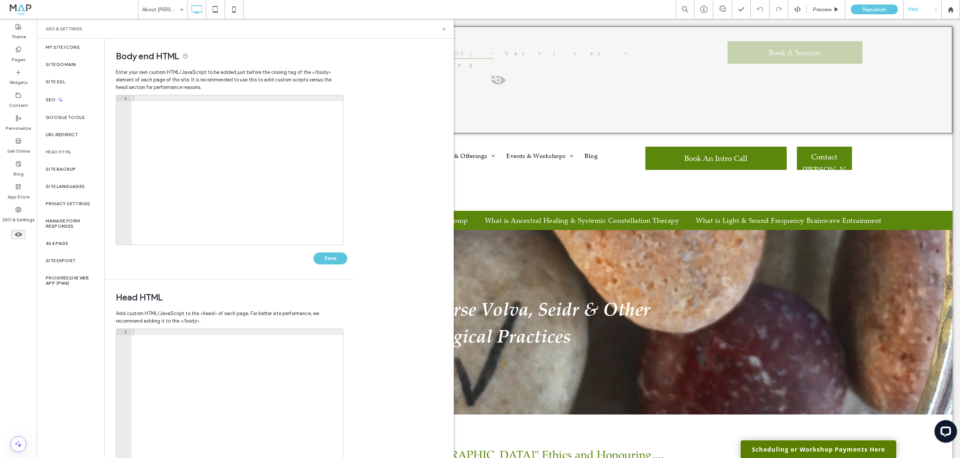
click at [935, 10] on div "Help" at bounding box center [923, 9] width 38 height 19
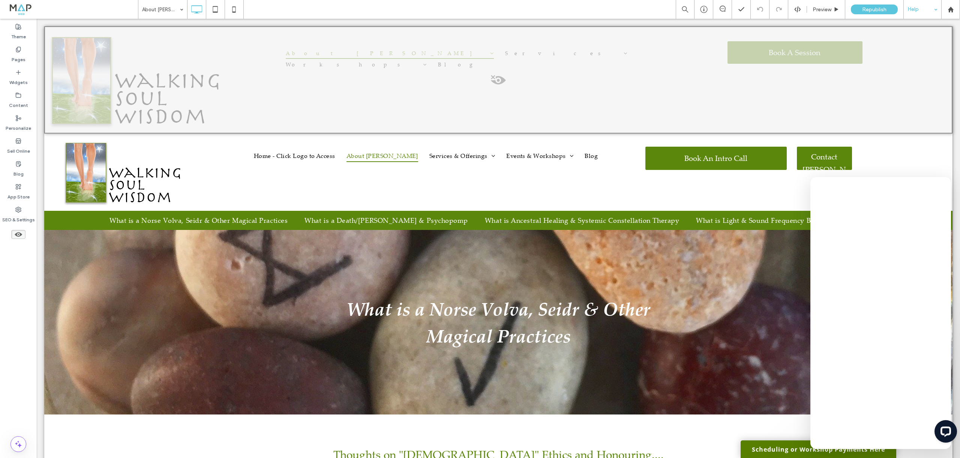
drag, startPoint x: 933, startPoint y: 126, endPoint x: 897, endPoint y: 108, distance: 41.3
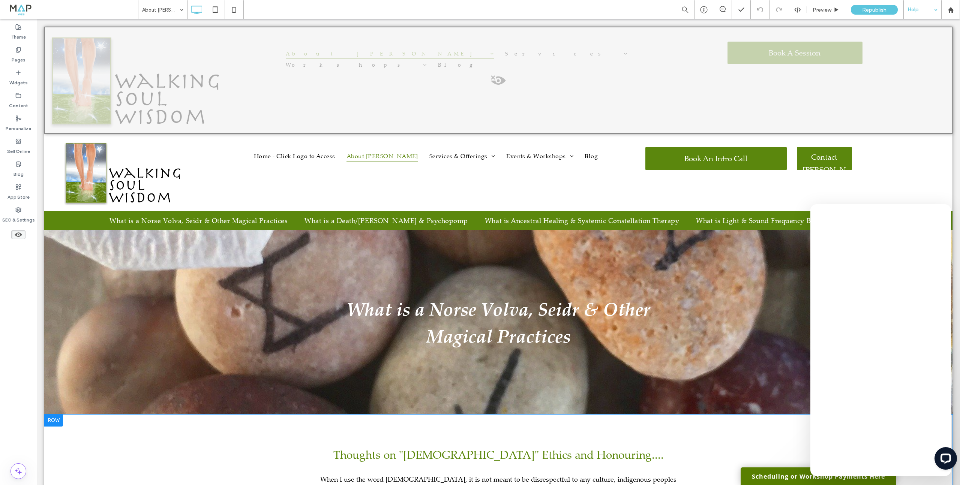
scroll to position [1947, 0]
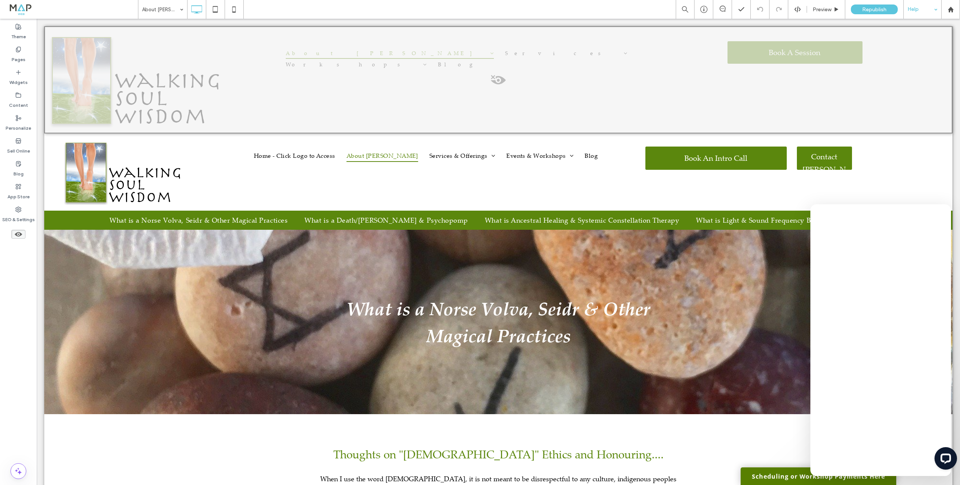
click at [500, 79] on span at bounding box center [498, 82] width 907 height 15
click at [505, 84] on button "Yes" at bounding box center [510, 88] width 23 height 9
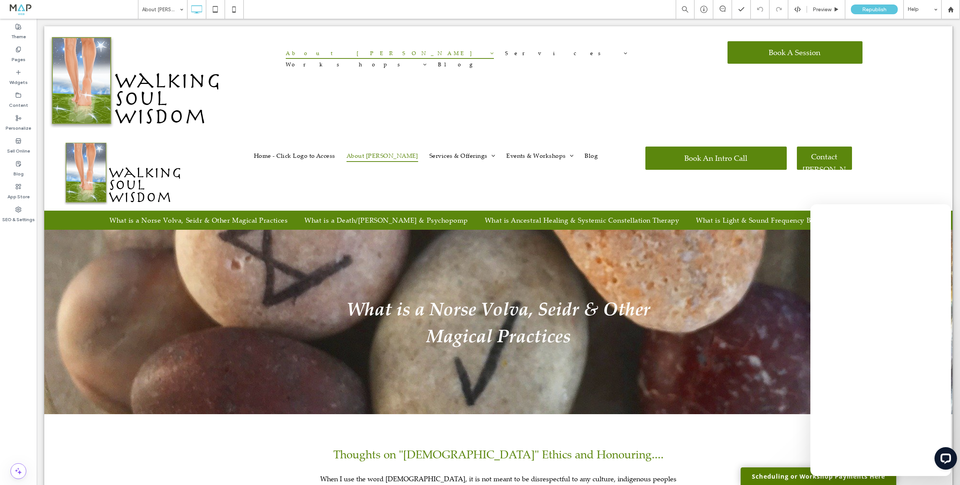
scroll to position [814, 0]
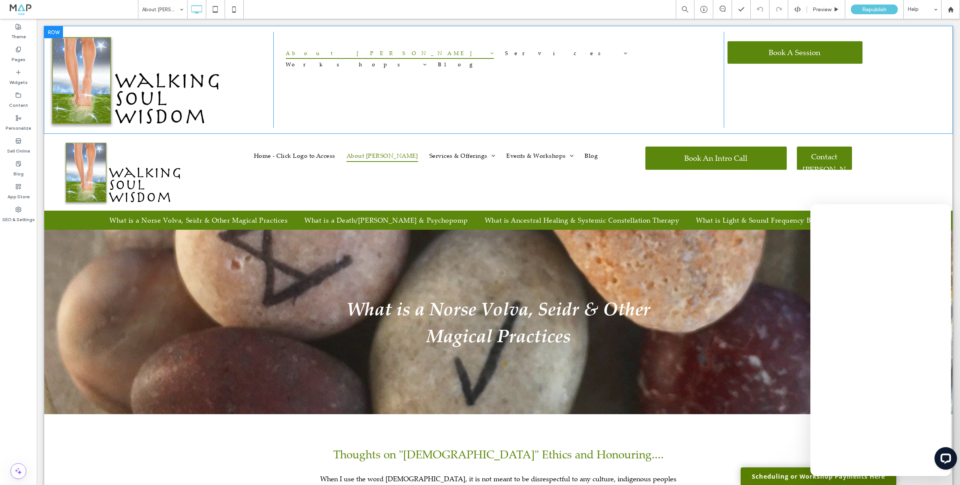
click at [53, 32] on div at bounding box center [53, 32] width 19 height 12
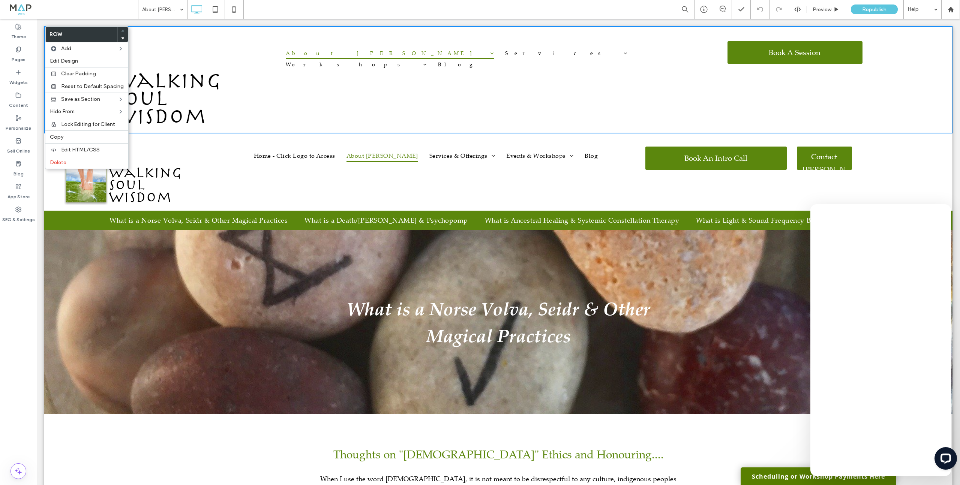
click at [680, 101] on div "About Wanda Contact Services All Services Intake Form Workshops Discover Just S…" at bounding box center [498, 80] width 450 height 96
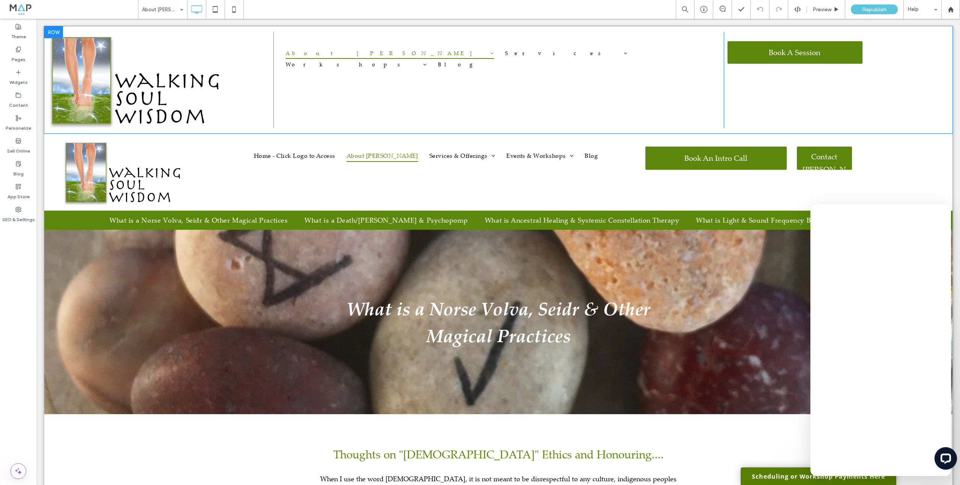
scroll to position [883, 0]
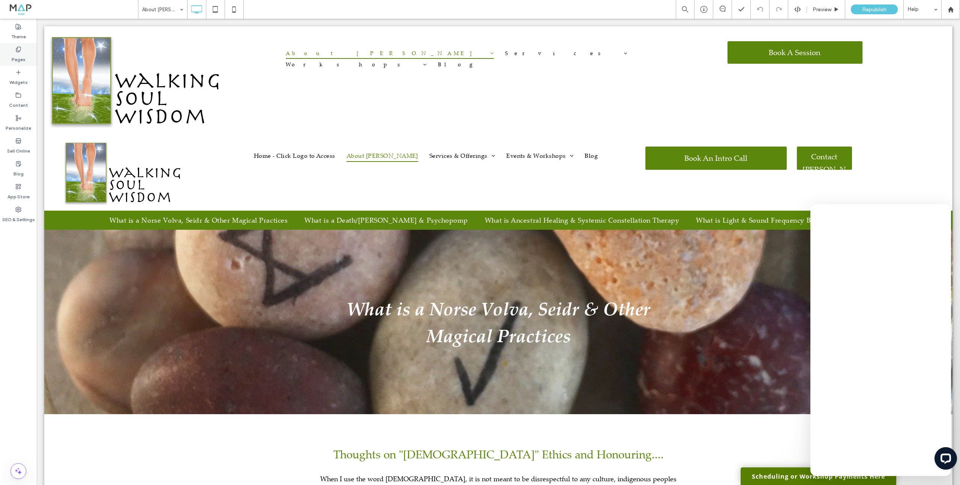
click at [23, 52] on div "Pages" at bounding box center [18, 54] width 37 height 23
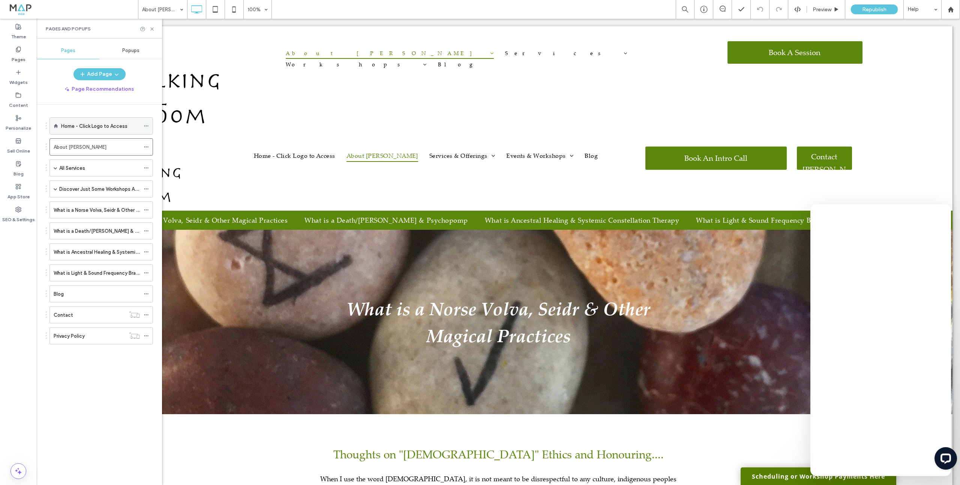
click at [79, 129] on label "Home - Click Logo to Access" at bounding box center [94, 126] width 66 height 13
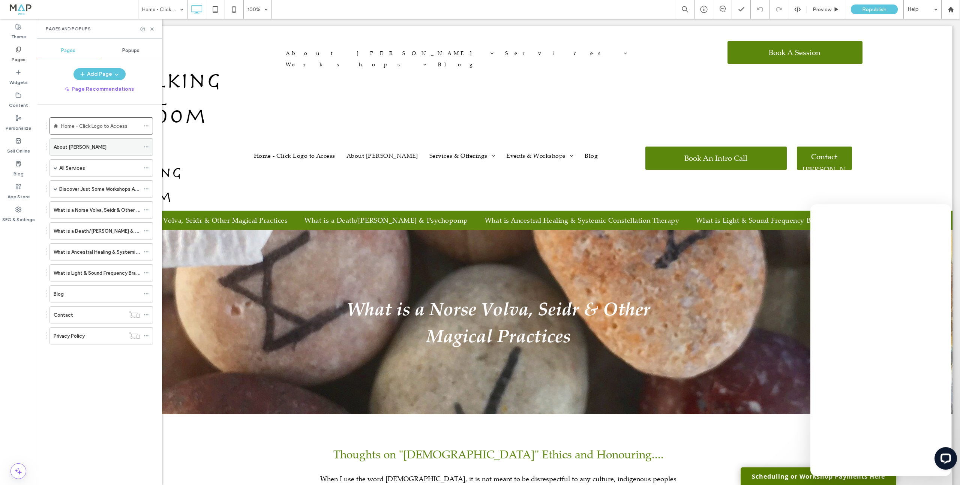
click at [72, 143] on label "About [PERSON_NAME]" at bounding box center [80, 147] width 53 height 13
click at [74, 171] on label "All Services" at bounding box center [72, 168] width 26 height 13
click at [72, 186] on label "Intake Form" at bounding box center [80, 185] width 26 height 13
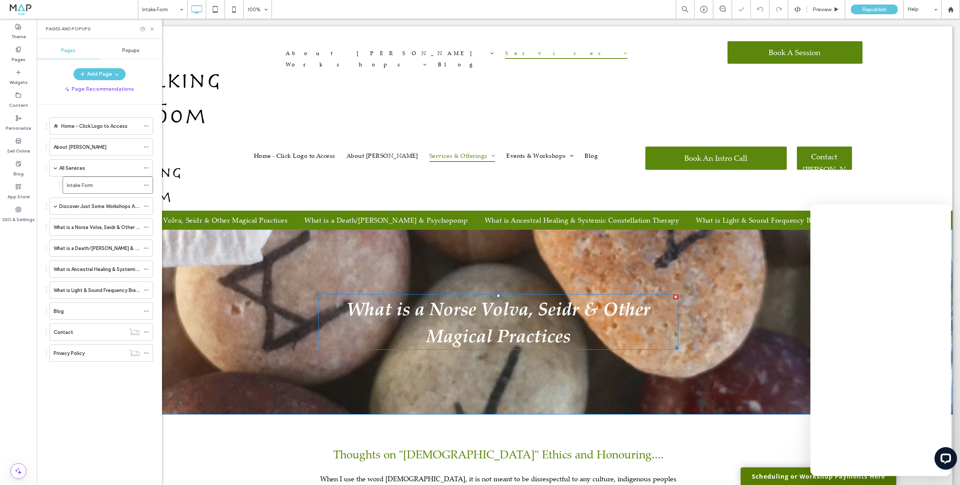
scroll to position [8, 0]
drag, startPoint x: 117, startPoint y: 13, endPoint x: 151, endPoint y: 27, distance: 37.0
click at [151, 27] on icon at bounding box center [152, 29] width 6 height 6
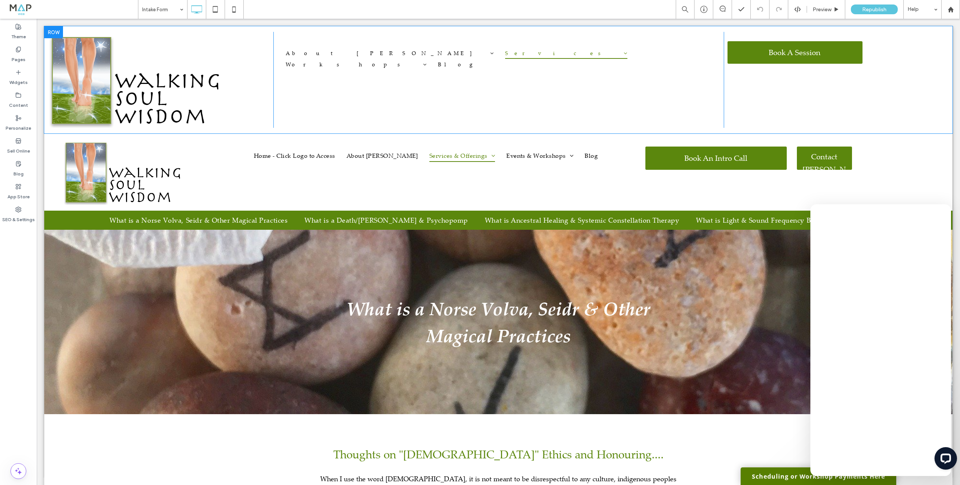
click at [53, 32] on div at bounding box center [53, 32] width 19 height 12
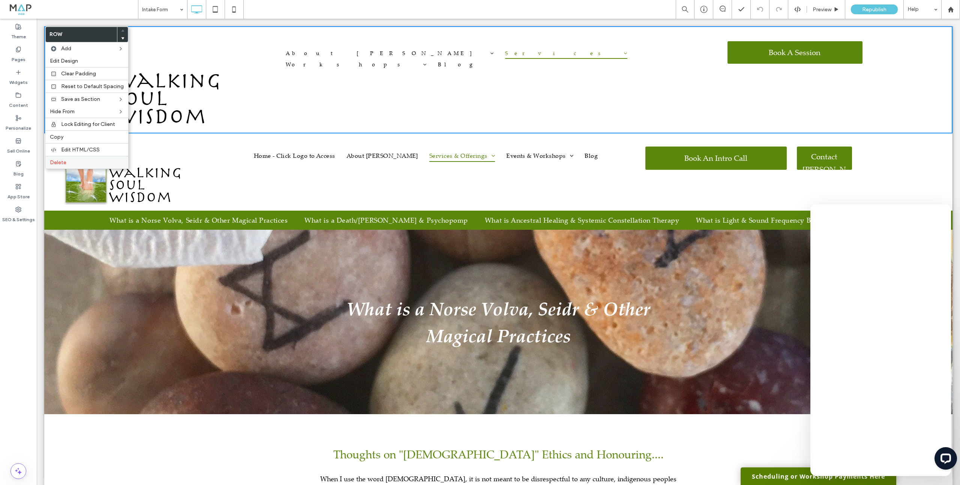
click at [63, 158] on div "Delete" at bounding box center [86, 162] width 83 height 13
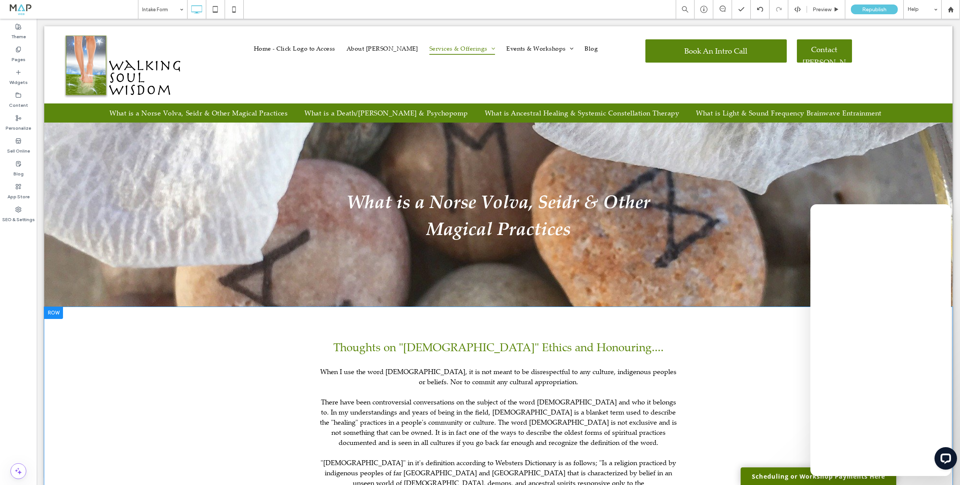
click at [57, 312] on div at bounding box center [53, 313] width 19 height 12
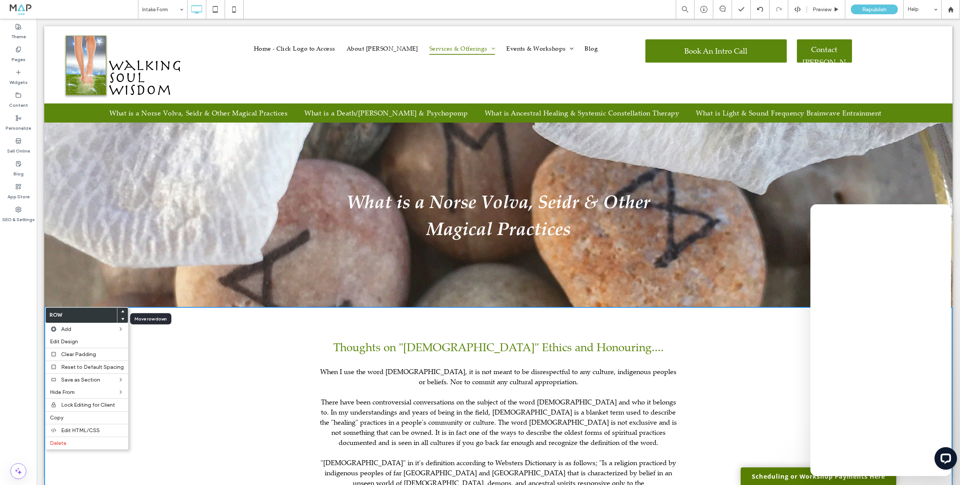
click at [121, 318] on use at bounding box center [122, 319] width 3 height 2
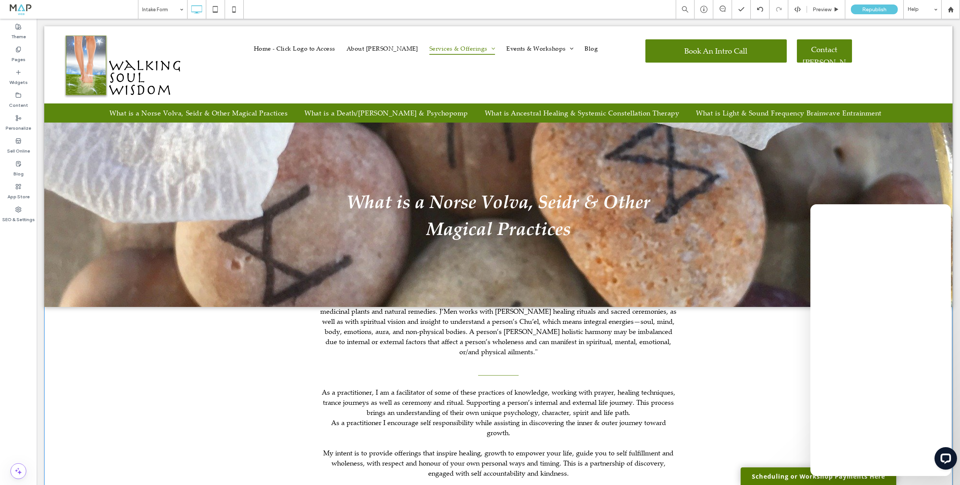
scroll to position [2594, 0]
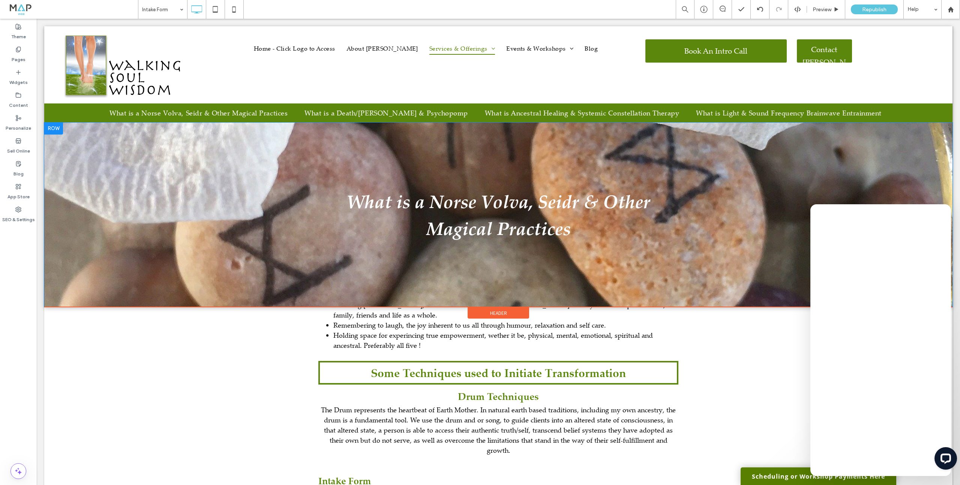
click at [53, 127] on div at bounding box center [53, 129] width 19 height 12
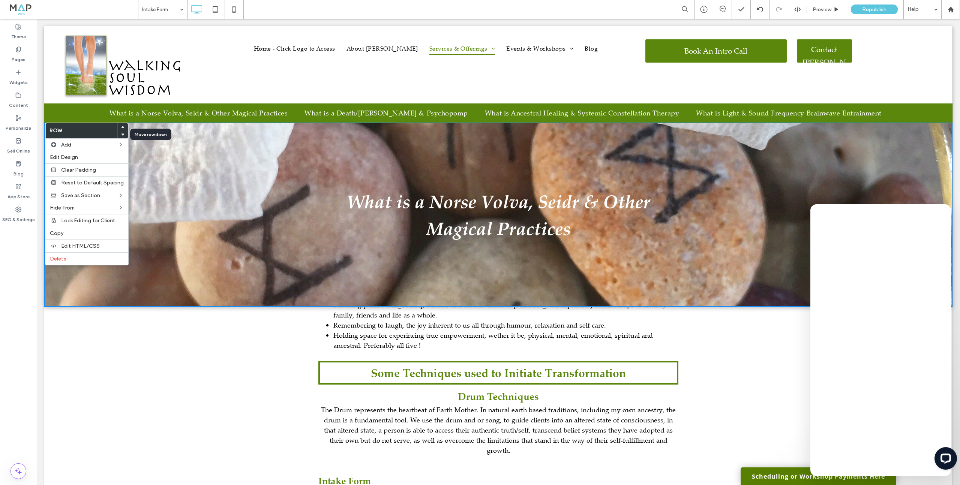
click at [121, 134] on icon at bounding box center [122, 134] width 3 height 3
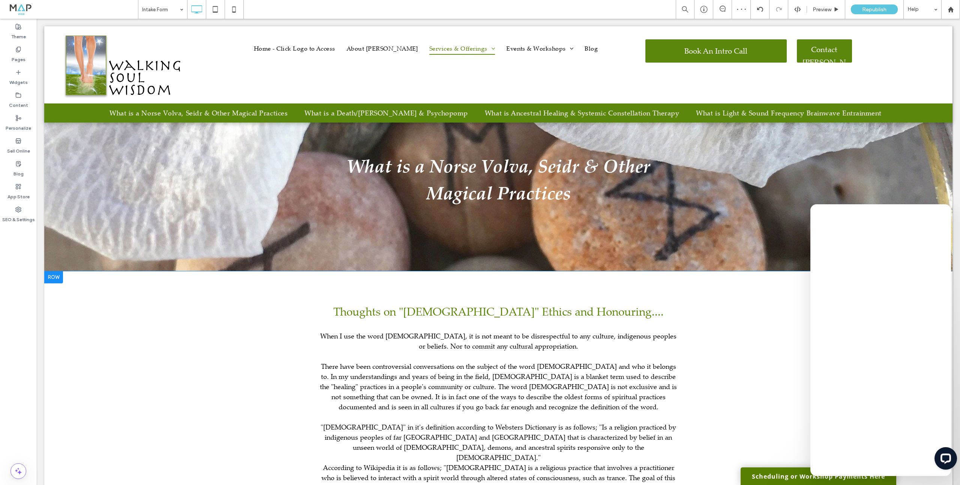
scroll to position [0, 0]
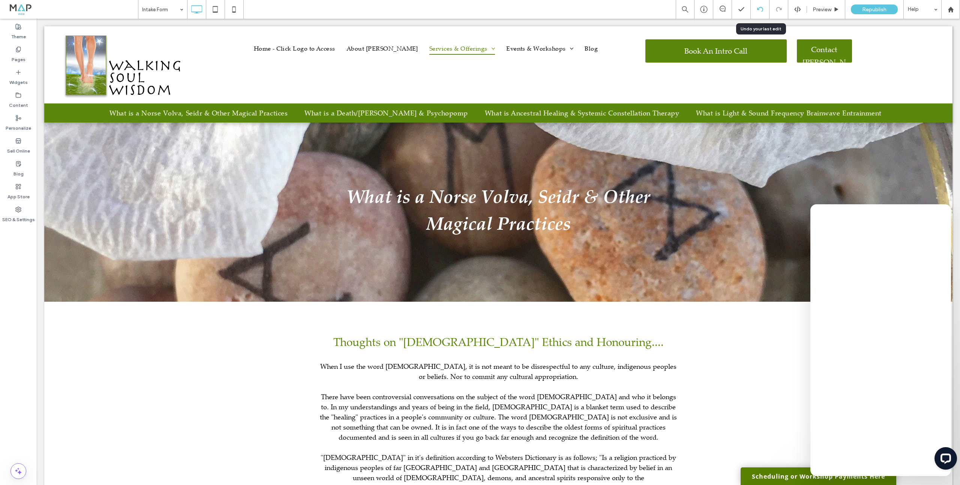
click at [757, 12] on icon at bounding box center [760, 9] width 6 height 6
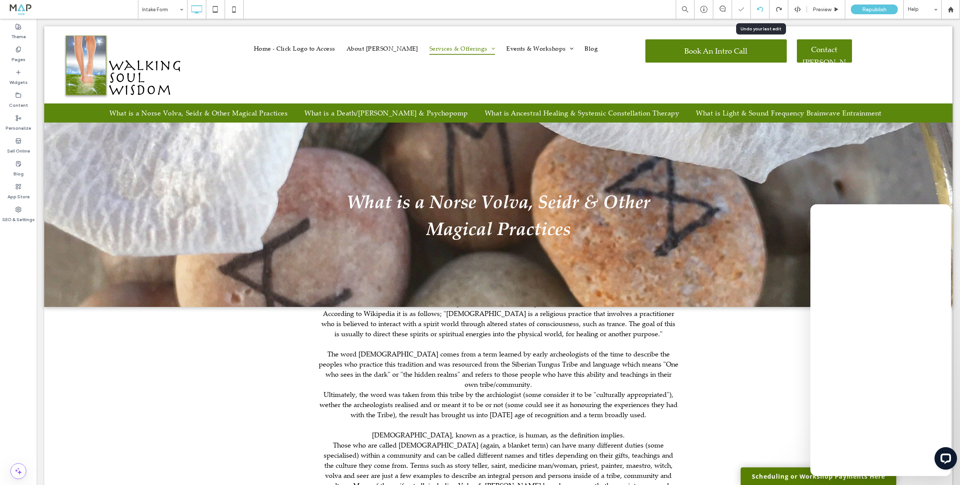
click at [757, 12] on icon at bounding box center [760, 9] width 6 height 6
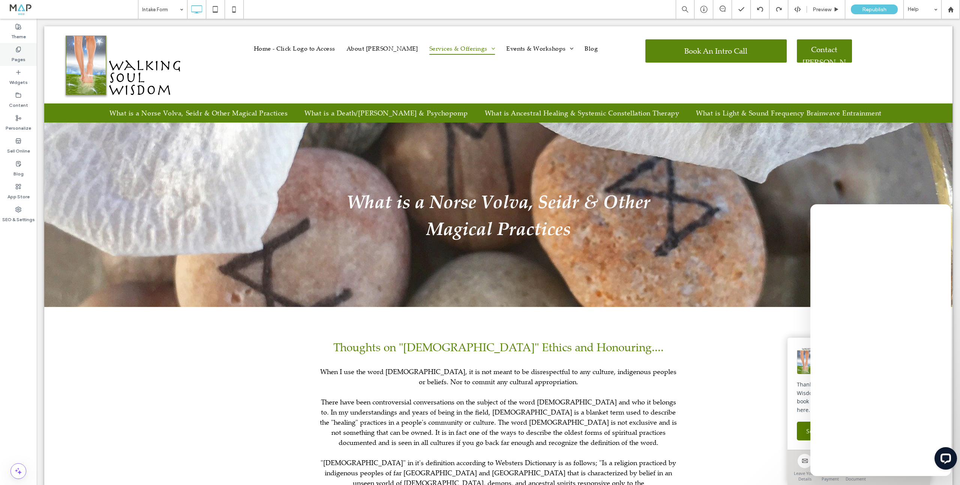
click at [11, 57] on div "Pages" at bounding box center [18, 54] width 37 height 23
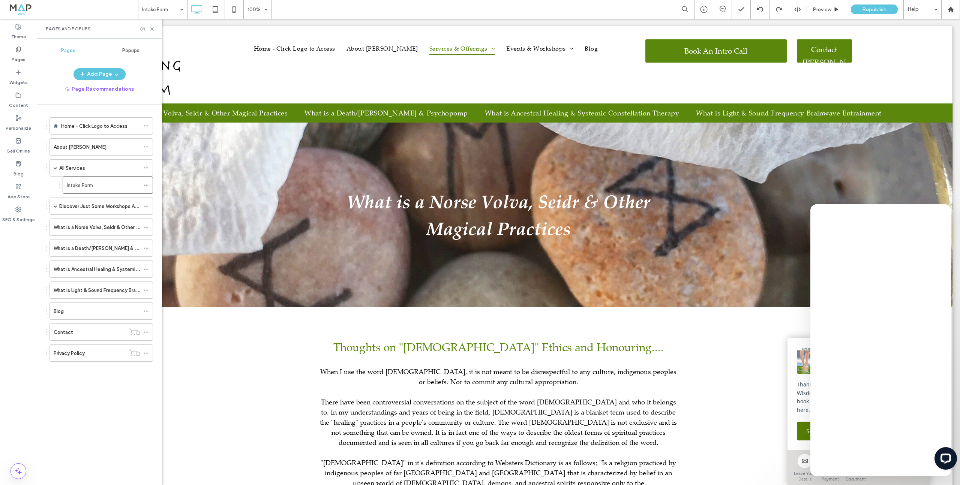
click at [72, 224] on label "What is a Norse Volva, Seidr & Other Magical Practices" at bounding box center [115, 227] width 123 height 13
click at [151, 29] on icon at bounding box center [152, 29] width 6 height 6
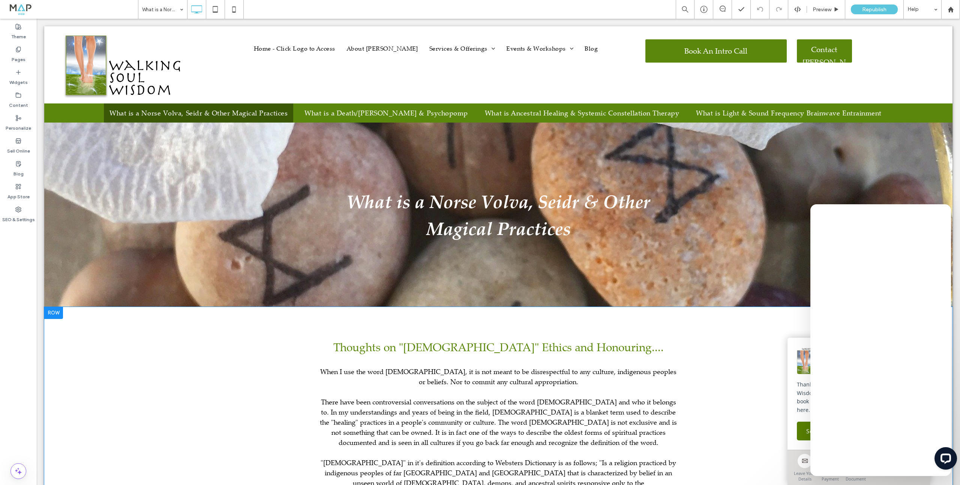
scroll to position [1005, 0]
click at [54, 125] on div at bounding box center [53, 129] width 19 height 12
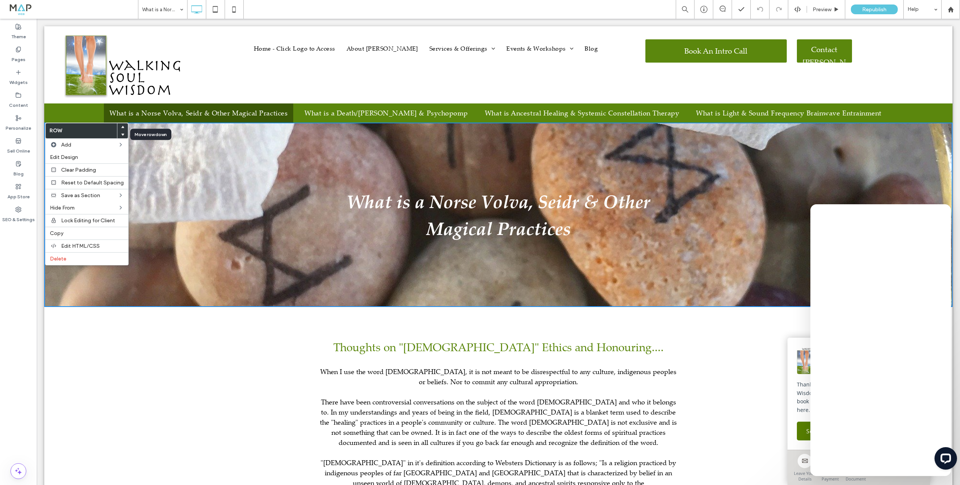
click at [121, 134] on use at bounding box center [122, 135] width 3 height 2
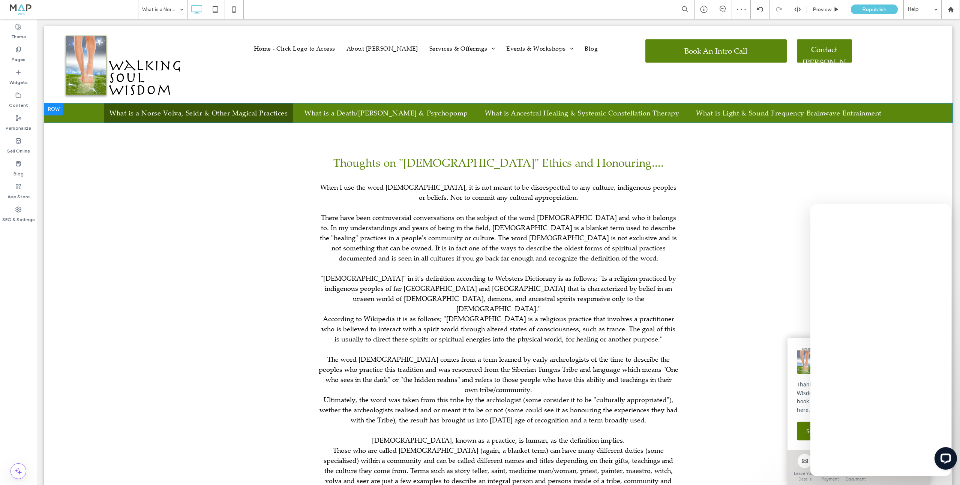
click at [55, 107] on div at bounding box center [53, 110] width 19 height 12
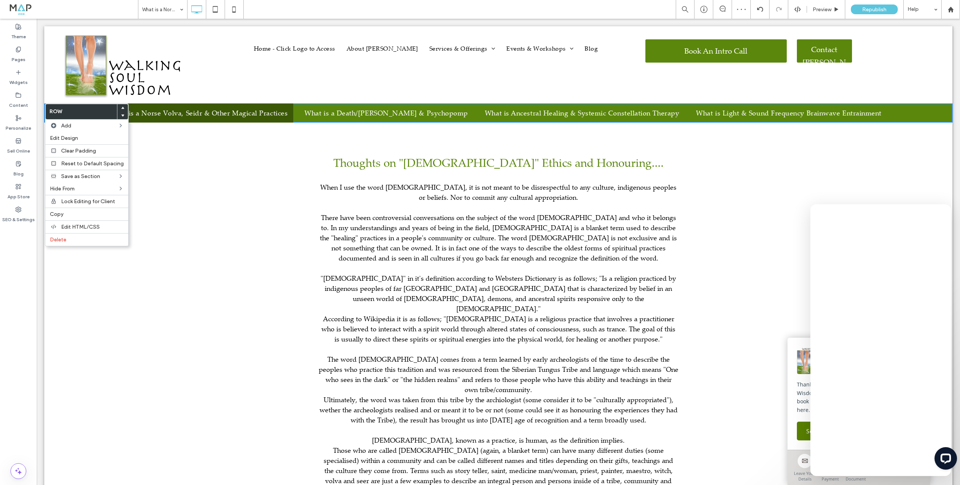
click at [121, 115] on use at bounding box center [122, 115] width 3 height 2
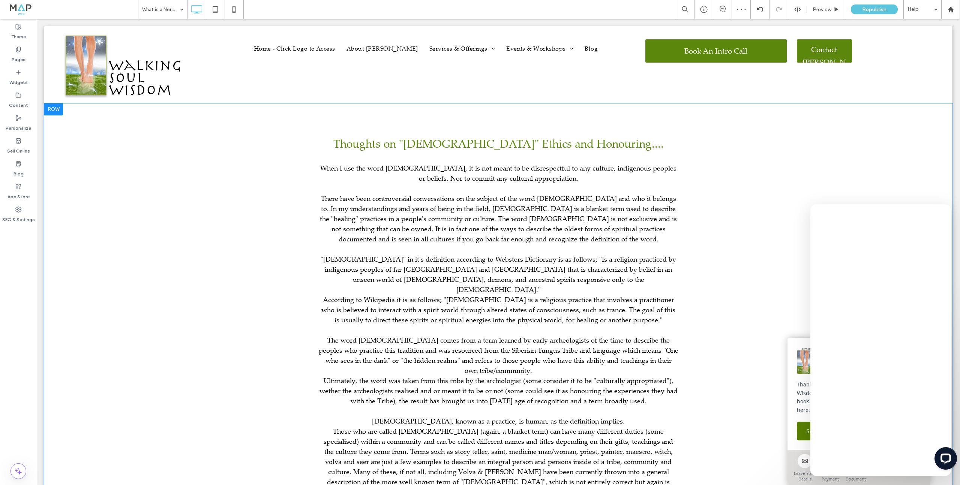
scroll to position [1029, 0]
click at [18, 47] on use at bounding box center [18, 49] width 4 height 5
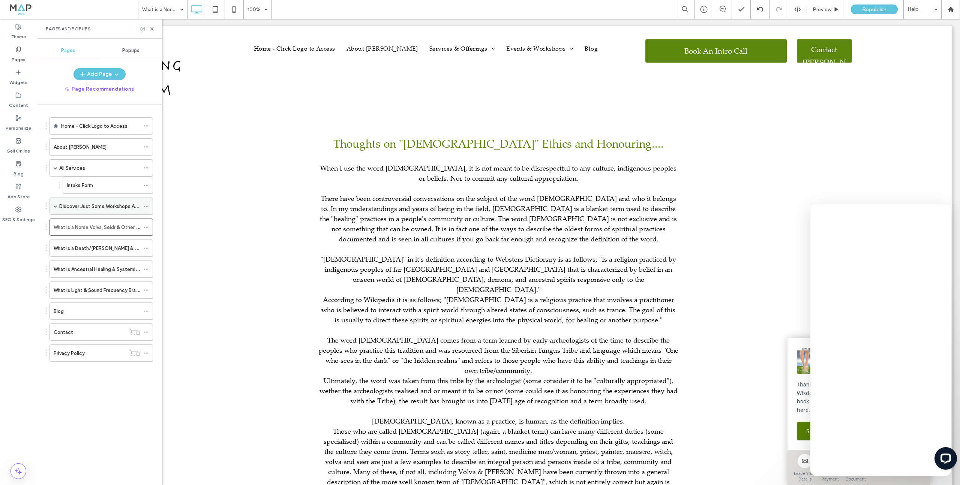
click at [56, 206] on span at bounding box center [56, 206] width 4 height 4
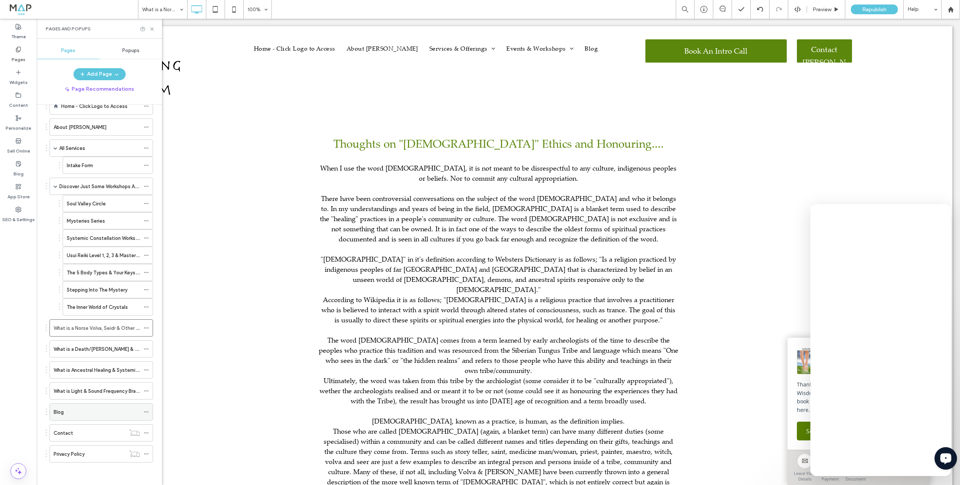
scroll to position [0, 0]
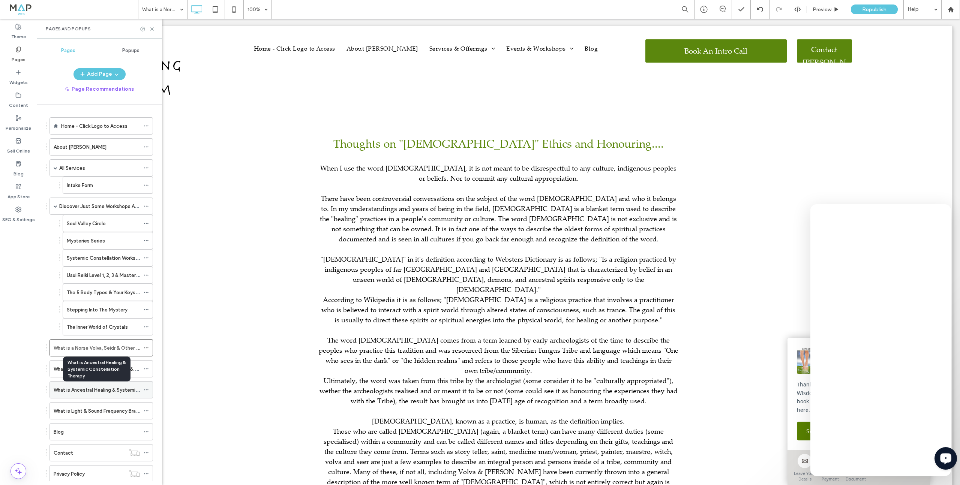
click at [92, 387] on label "What is Ancestral Healing & Systemic Constellation Therapy" at bounding box center [122, 390] width 137 height 13
click at [153, 30] on icon at bounding box center [152, 29] width 6 height 6
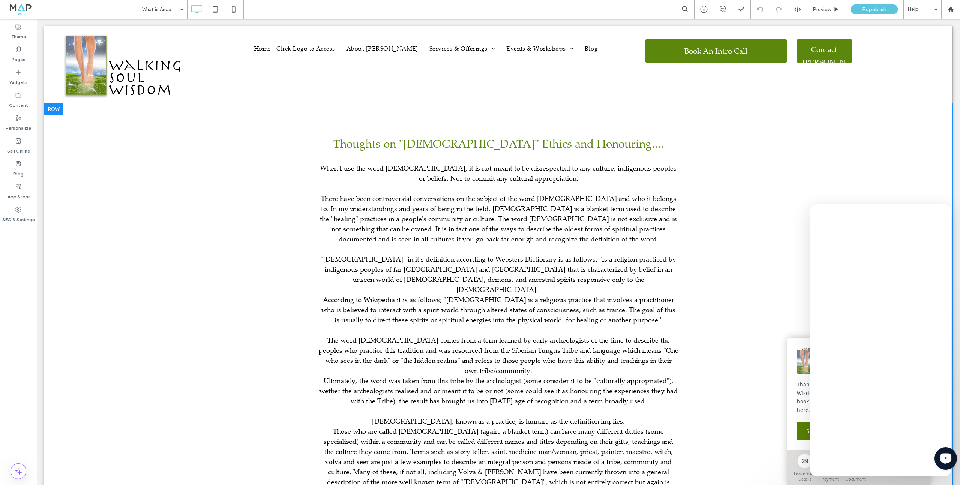
click at [59, 110] on div at bounding box center [53, 110] width 19 height 12
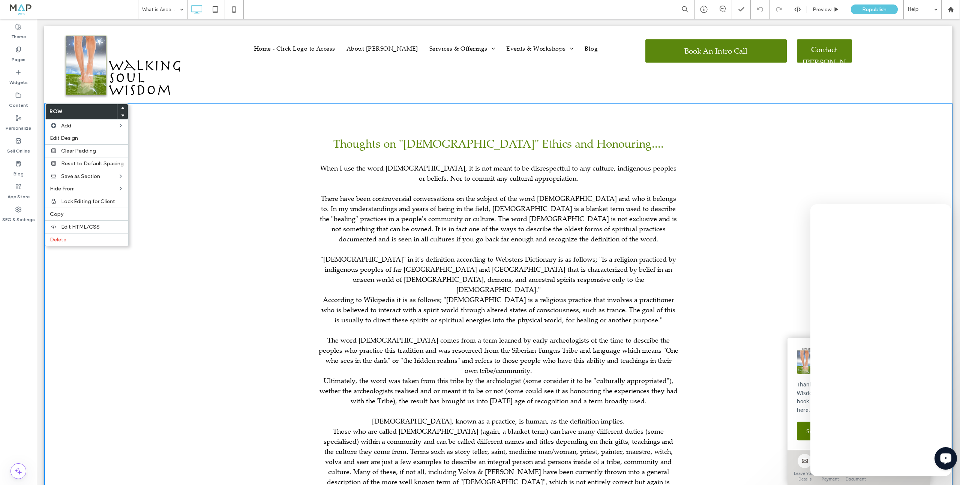
click at [121, 114] on icon at bounding box center [122, 115] width 3 height 3
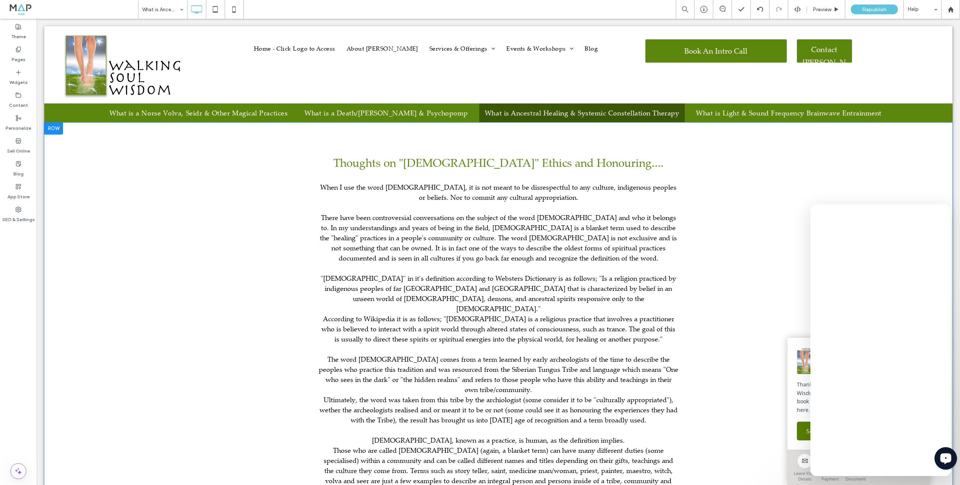
scroll to position [478, 0]
click at [60, 131] on div at bounding box center [53, 129] width 19 height 12
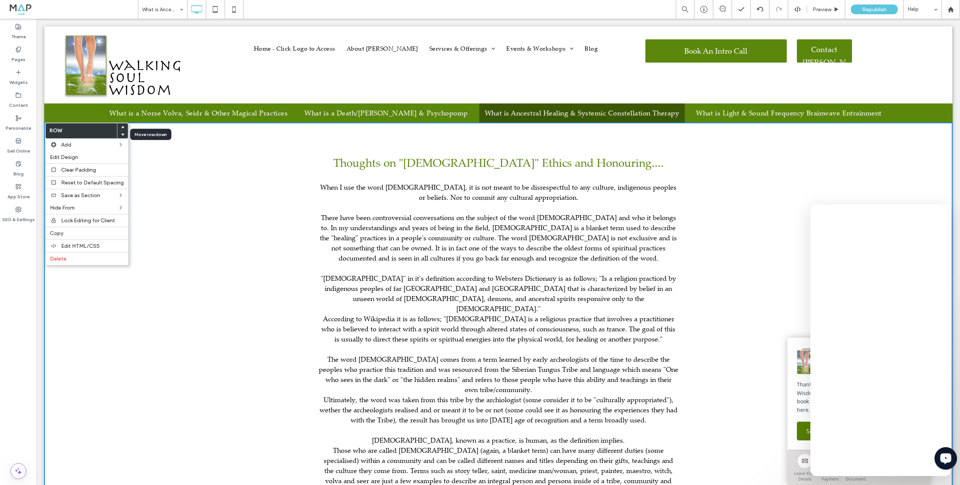
click at [121, 135] on use at bounding box center [122, 135] width 3 height 2
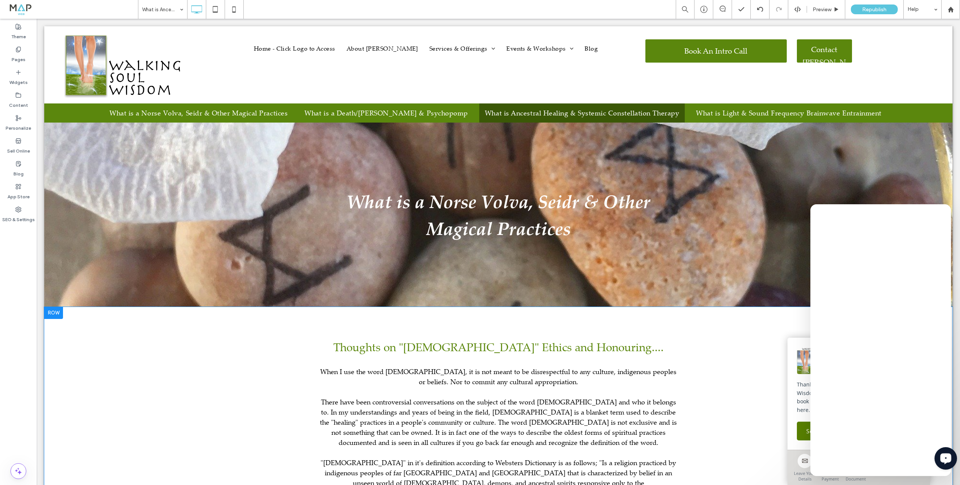
scroll to position [871, 0]
click at [53, 313] on div at bounding box center [53, 313] width 19 height 12
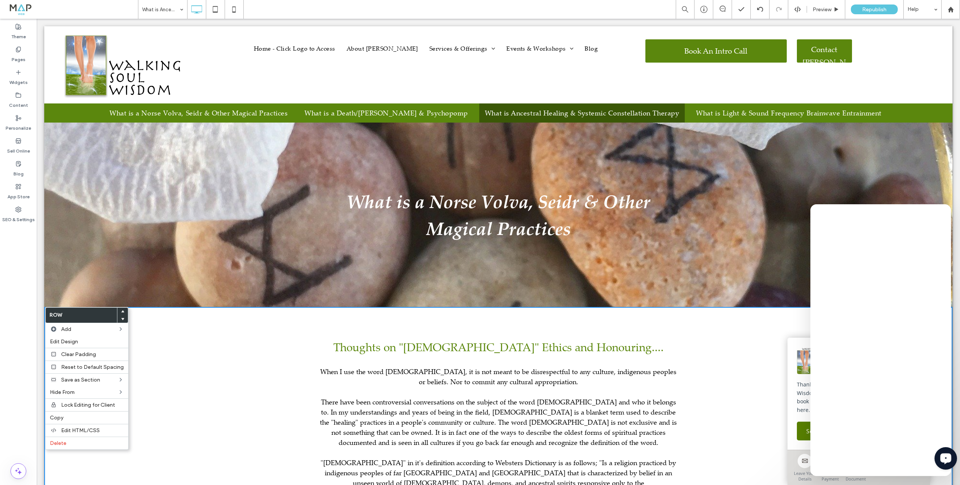
click at [121, 318] on icon at bounding box center [122, 319] width 3 height 3
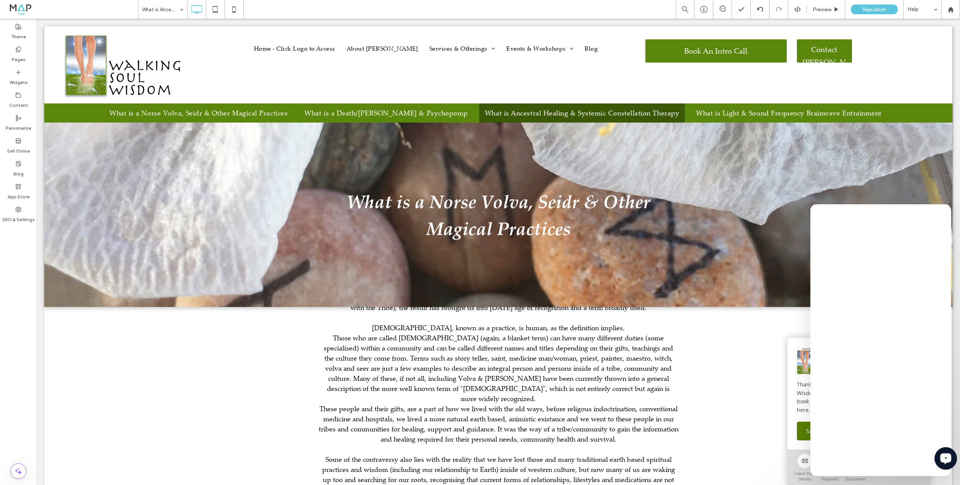
scroll to position [0, 0]
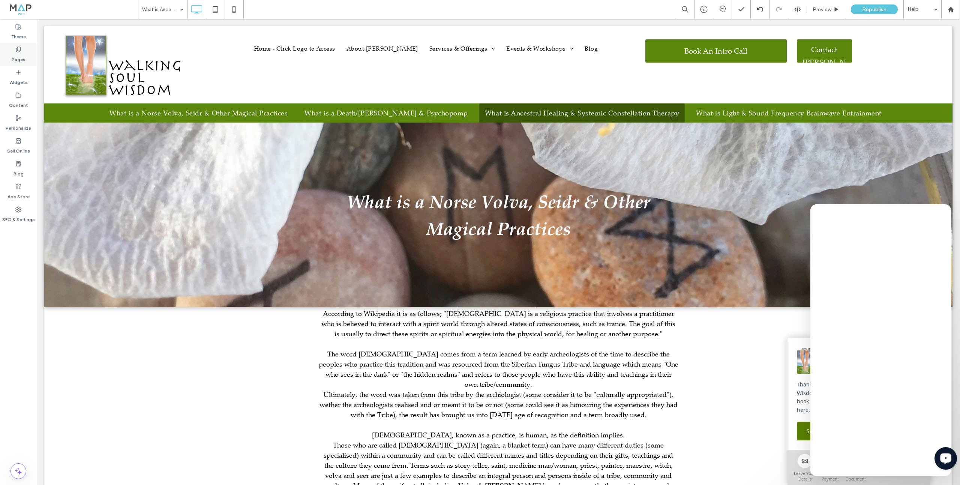
click at [14, 49] on div "Pages" at bounding box center [18, 54] width 37 height 23
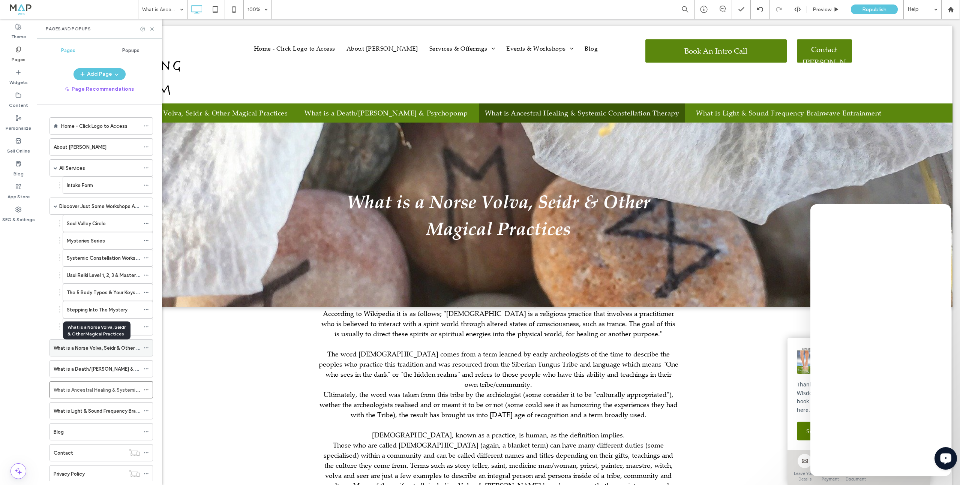
click at [109, 352] on label "What is a Norse Volva, Seidr & Other Magical Practices" at bounding box center [115, 348] width 123 height 13
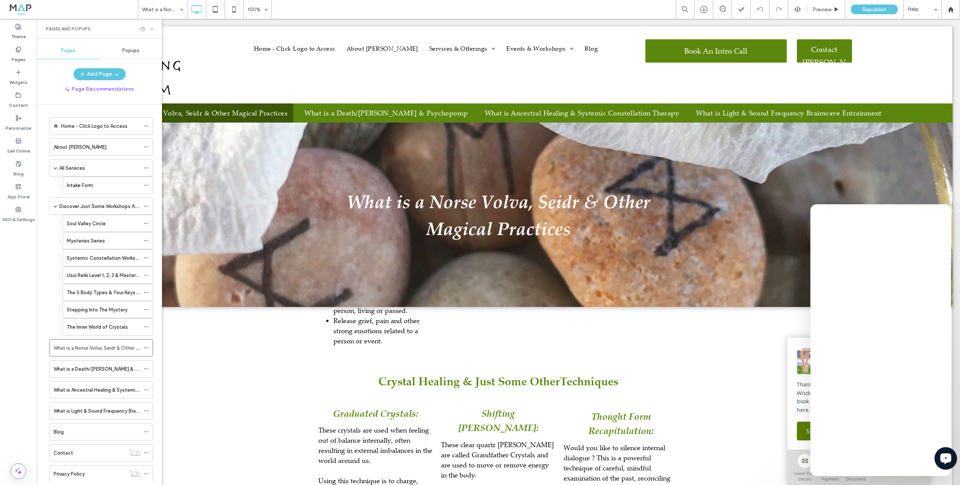
click at [152, 27] on icon at bounding box center [152, 29] width 6 height 6
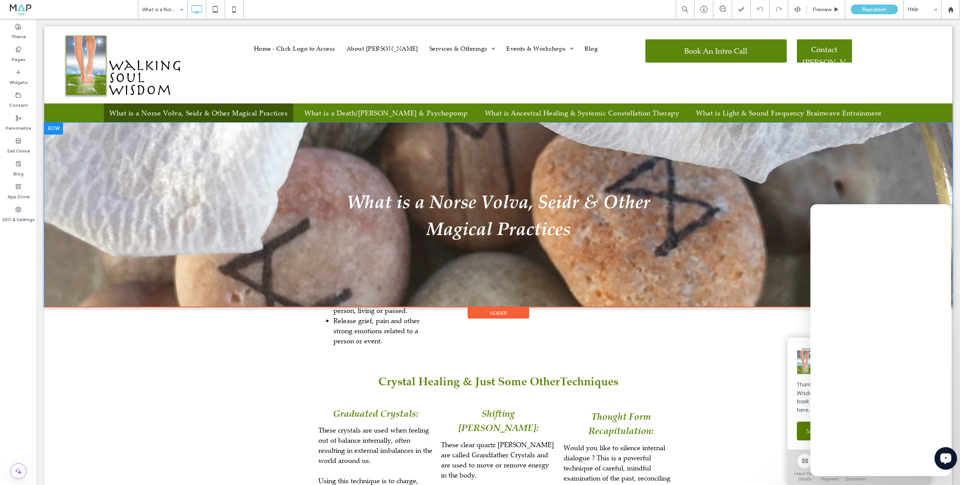
click at [52, 129] on div at bounding box center [53, 129] width 19 height 12
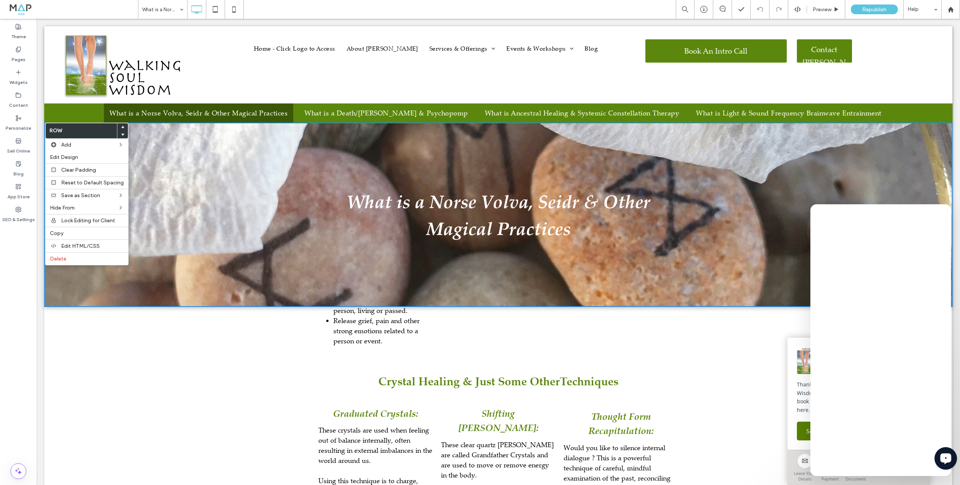
click at [121, 135] on use at bounding box center [122, 135] width 3 height 2
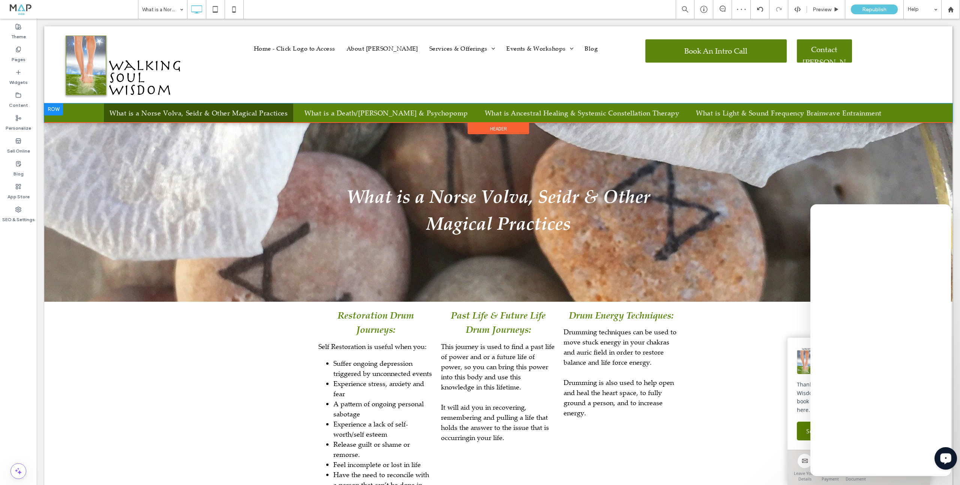
click at [51, 108] on div at bounding box center [53, 110] width 19 height 12
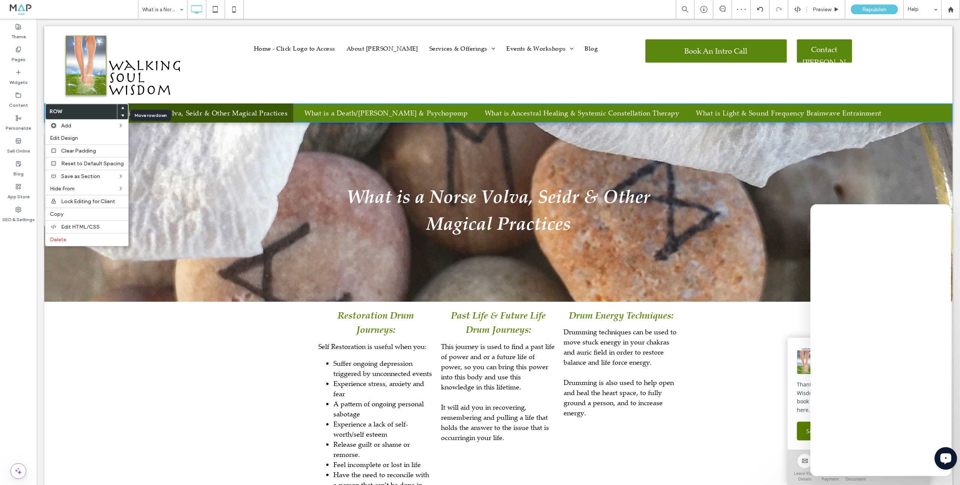
click at [121, 115] on use at bounding box center [122, 115] width 3 height 2
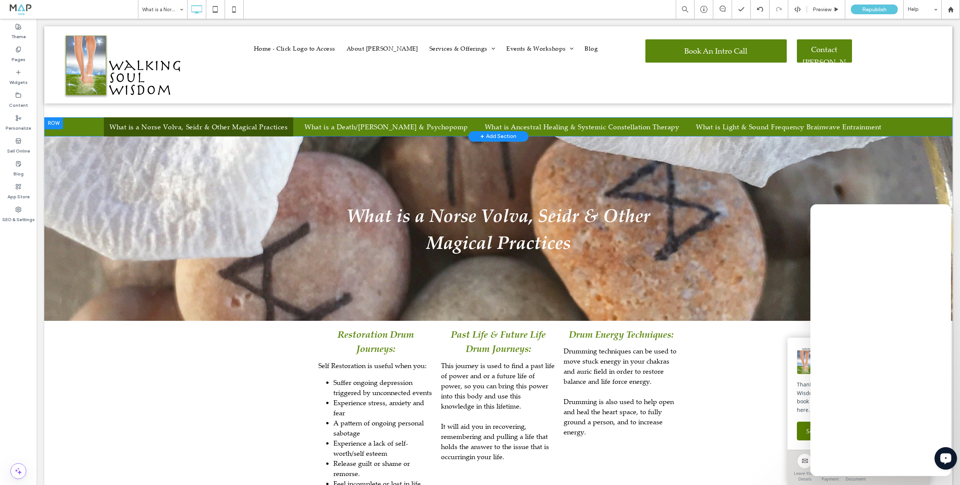
click at [54, 120] on div at bounding box center [53, 123] width 19 height 12
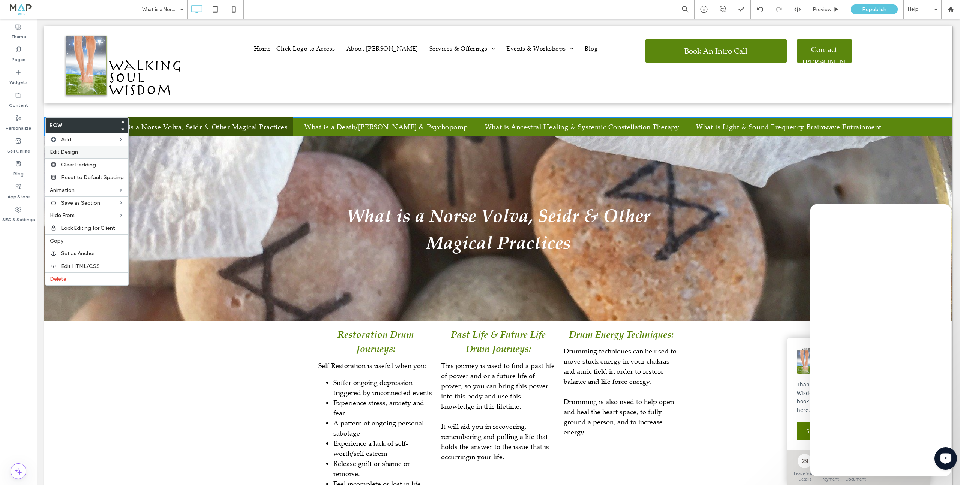
click at [68, 153] on span "Edit Design" at bounding box center [64, 152] width 28 height 6
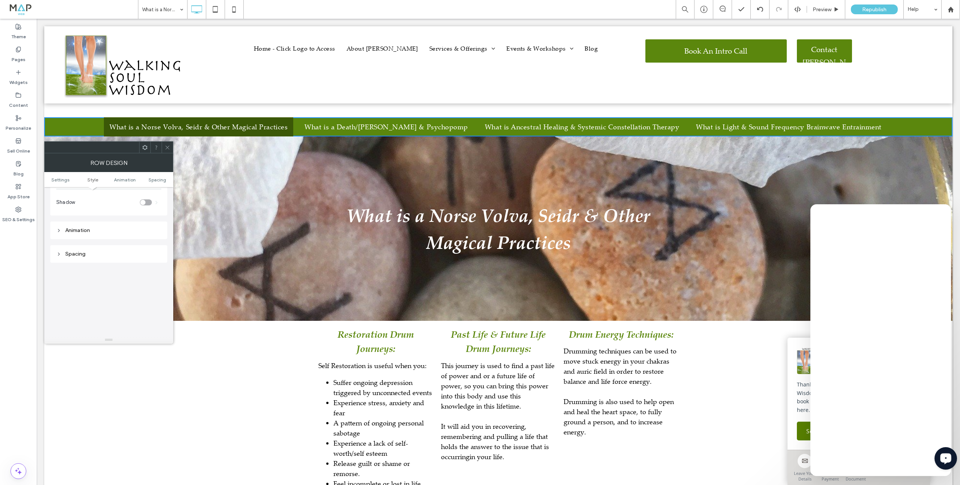
drag, startPoint x: 77, startPoint y: 256, endPoint x: 110, endPoint y: 255, distance: 33.0
click at [77, 256] on div "Spacing" at bounding box center [108, 254] width 105 height 6
click at [167, 148] on icon at bounding box center [168, 148] width 6 height 6
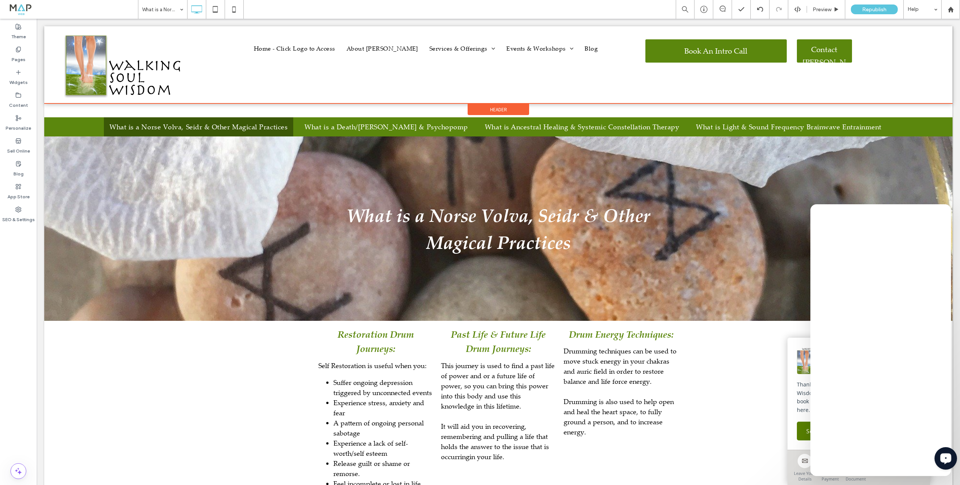
click at [493, 107] on span "Header" at bounding box center [498, 110] width 17 height 6
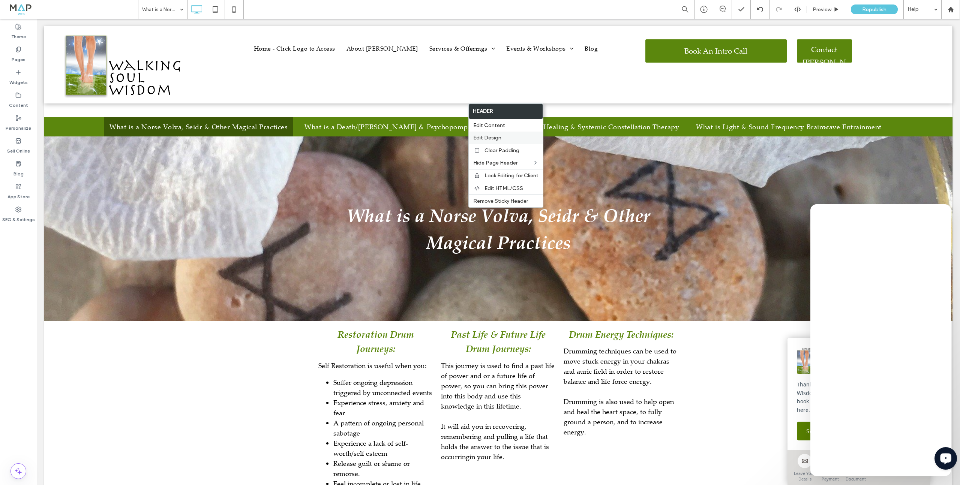
click at [497, 133] on div "Edit Design" at bounding box center [506, 138] width 74 height 12
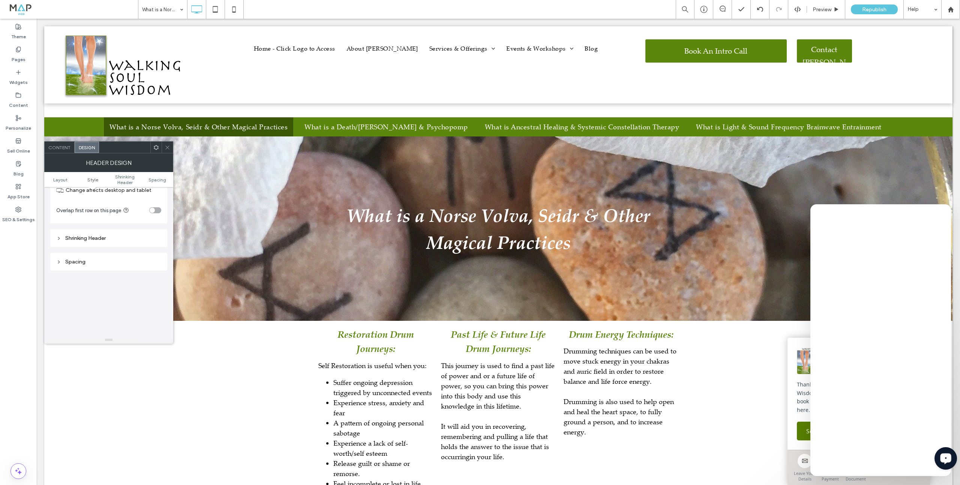
click at [76, 262] on div "Spacing" at bounding box center [108, 262] width 105 height 6
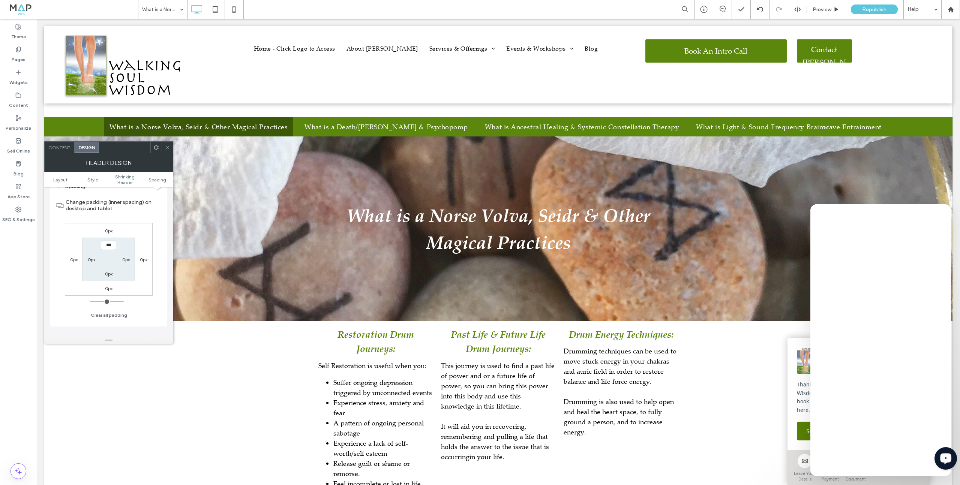
click at [169, 145] on icon at bounding box center [168, 148] width 6 height 6
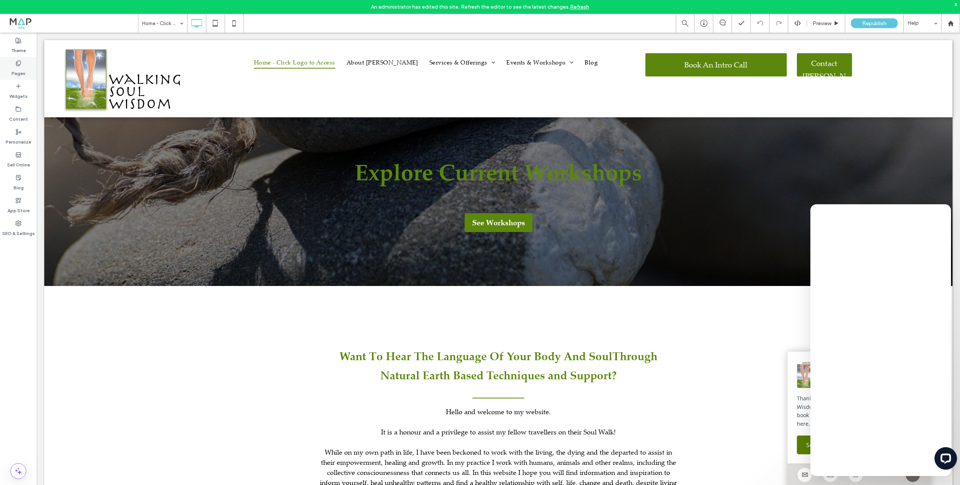
click at [6, 66] on div "Pages" at bounding box center [18, 68] width 37 height 23
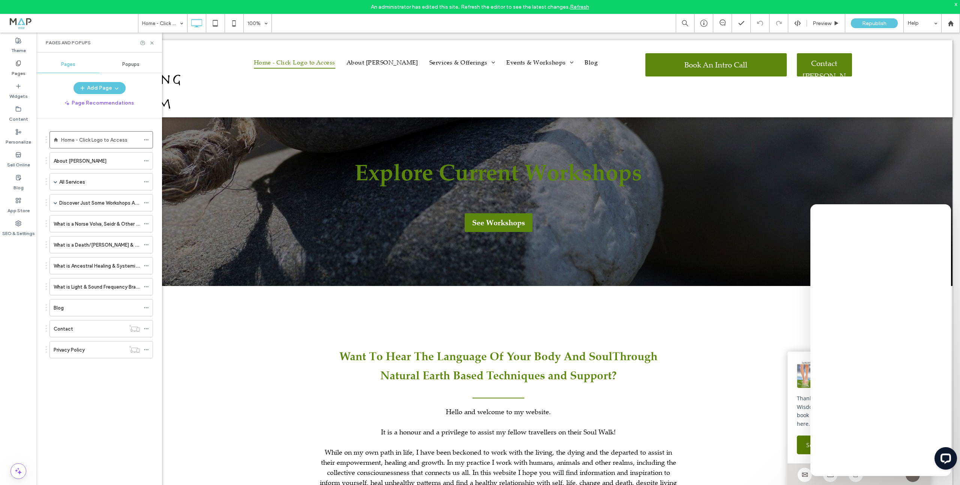
click at [73, 181] on label "All Services" at bounding box center [72, 182] width 26 height 13
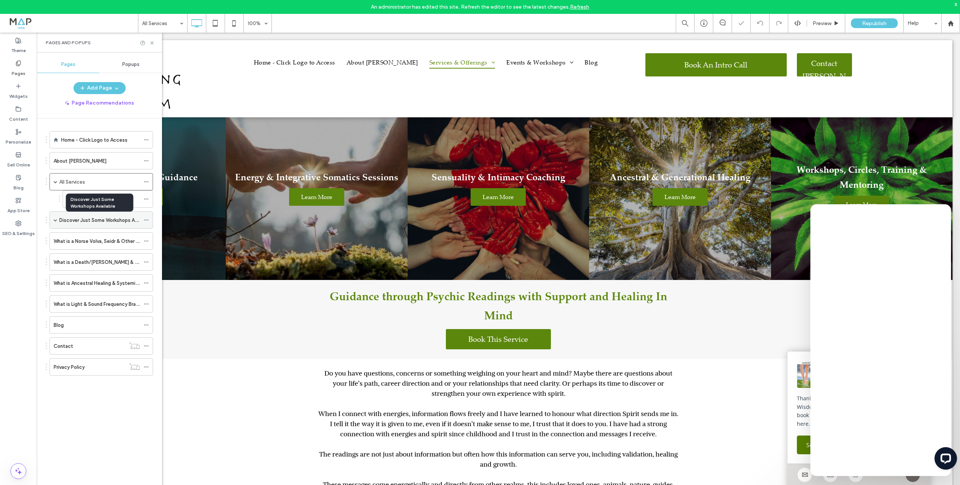
click at [83, 221] on label "Discover Just Some Workshops Available" at bounding box center [105, 220] width 92 height 13
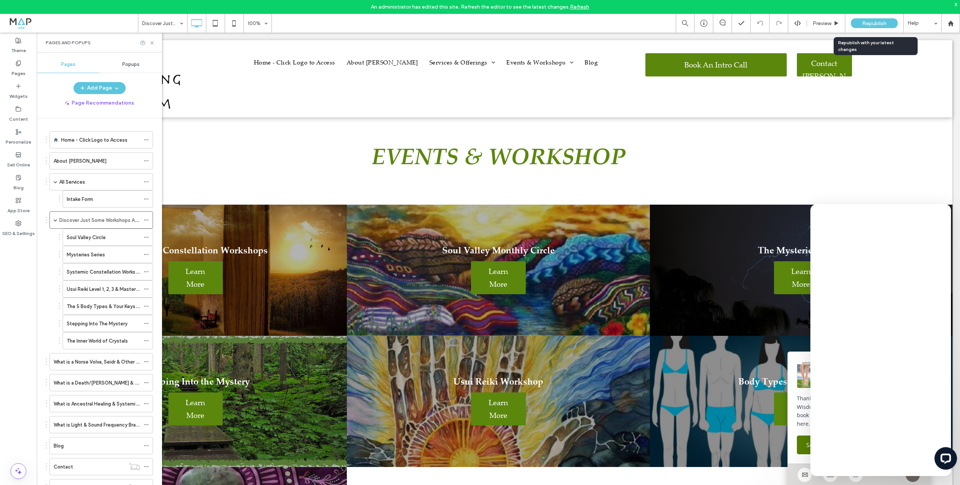
drag, startPoint x: 878, startPoint y: 21, endPoint x: 862, endPoint y: 17, distance: 16.2
click at [878, 21] on span "Republish" at bounding box center [874, 23] width 24 height 6
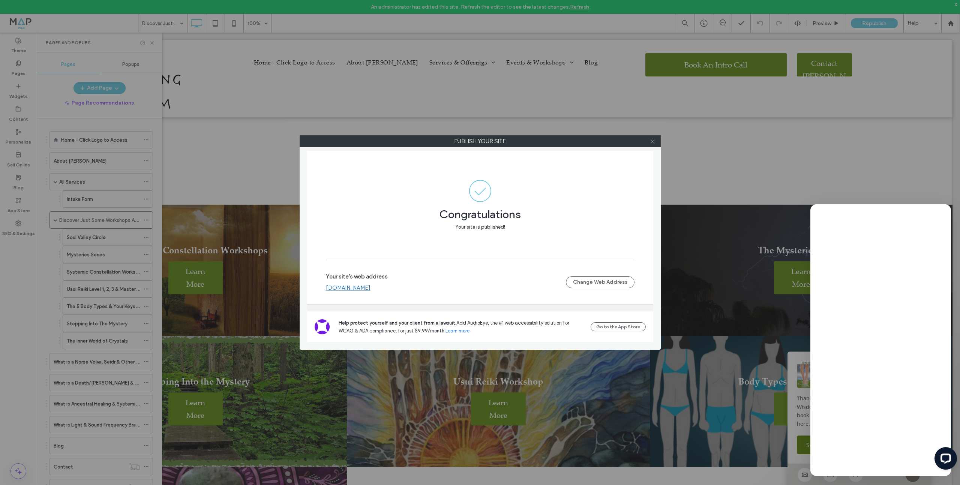
click at [654, 141] on icon at bounding box center [653, 142] width 6 height 6
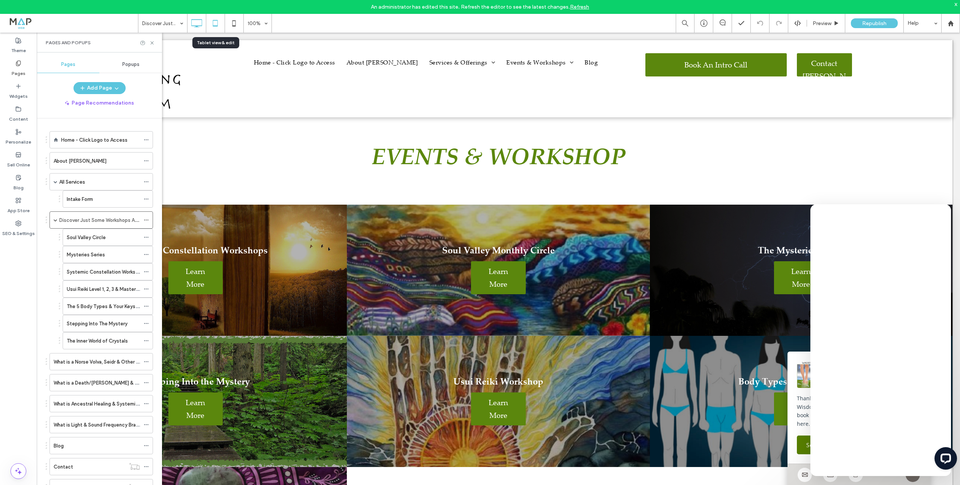
click at [216, 22] on icon at bounding box center [215, 23] width 15 height 15
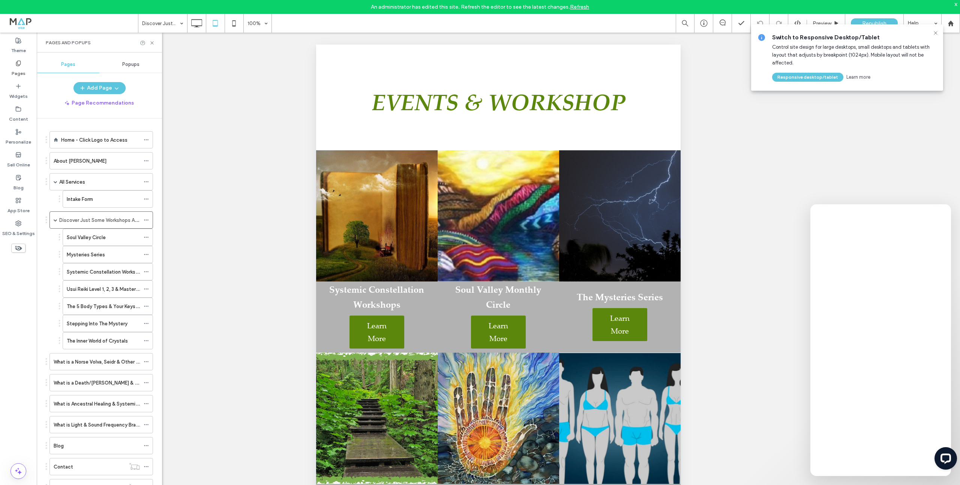
click at [21, 250] on icon at bounding box center [18, 248] width 8 height 8
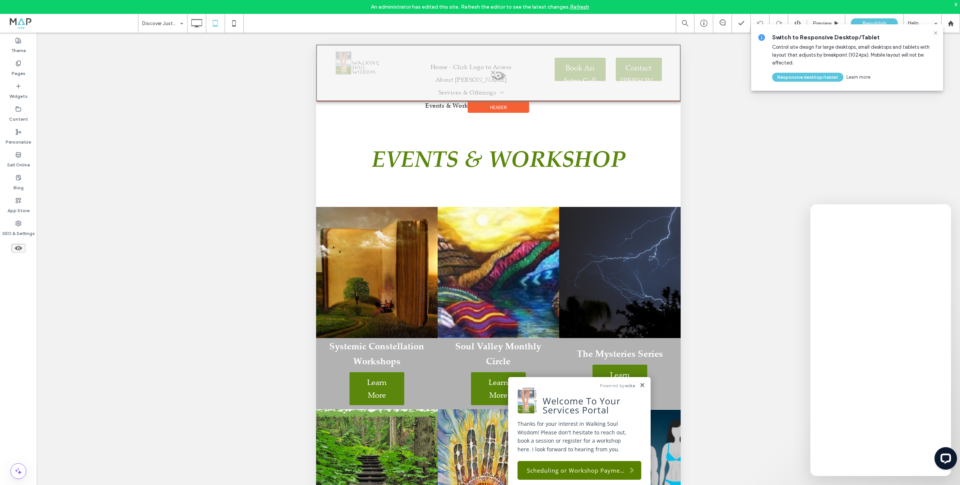
click at [501, 77] on span at bounding box center [498, 77] width 363 height 15
click at [513, 84] on button "Yes" at bounding box center [511, 85] width 23 height 9
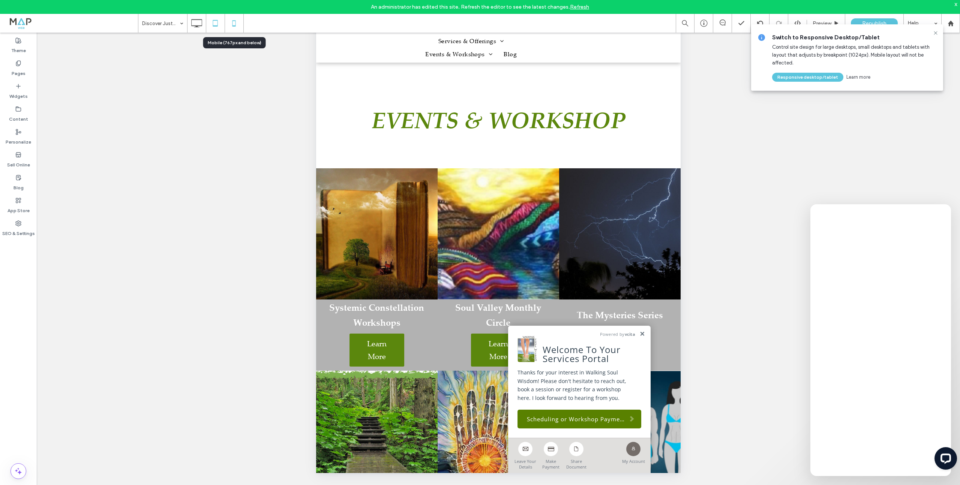
click at [233, 24] on icon at bounding box center [234, 23] width 15 height 15
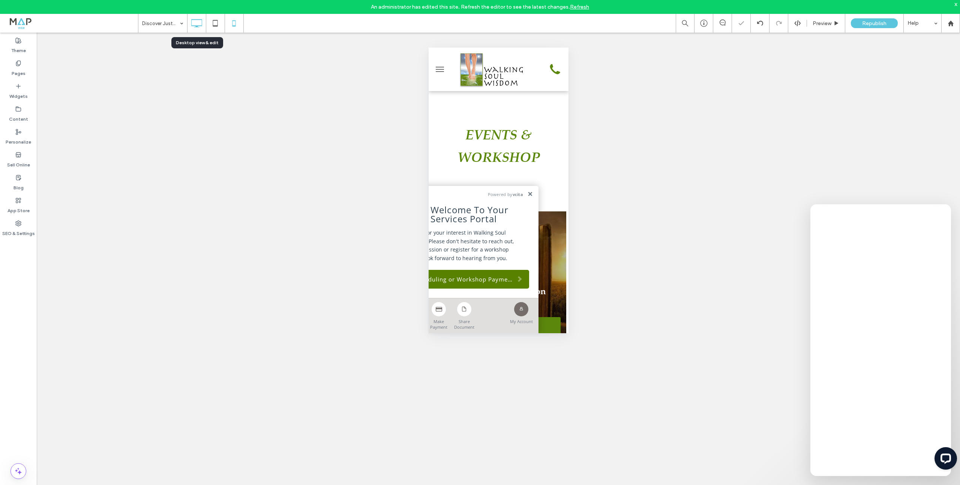
click at [201, 21] on icon at bounding box center [196, 23] width 15 height 15
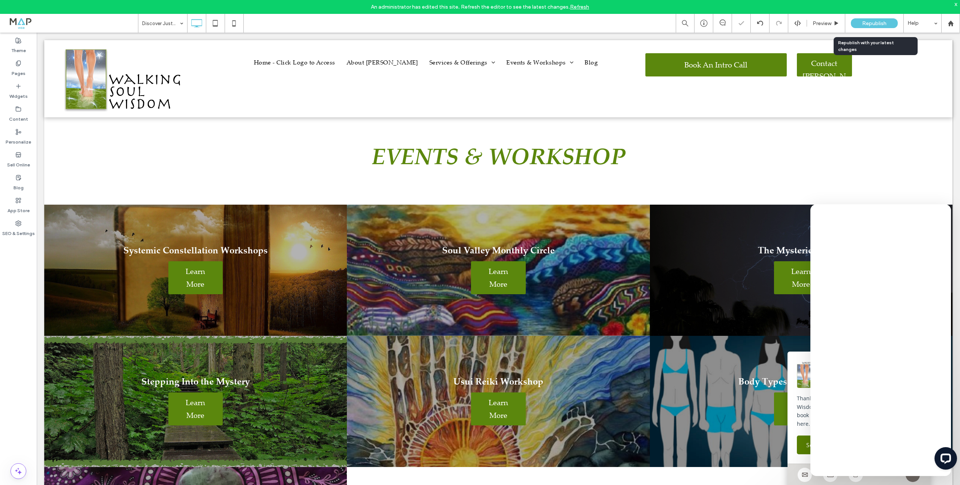
click at [884, 24] on span "Republish" at bounding box center [874, 23] width 24 height 6
